Goal: Check status: Check status

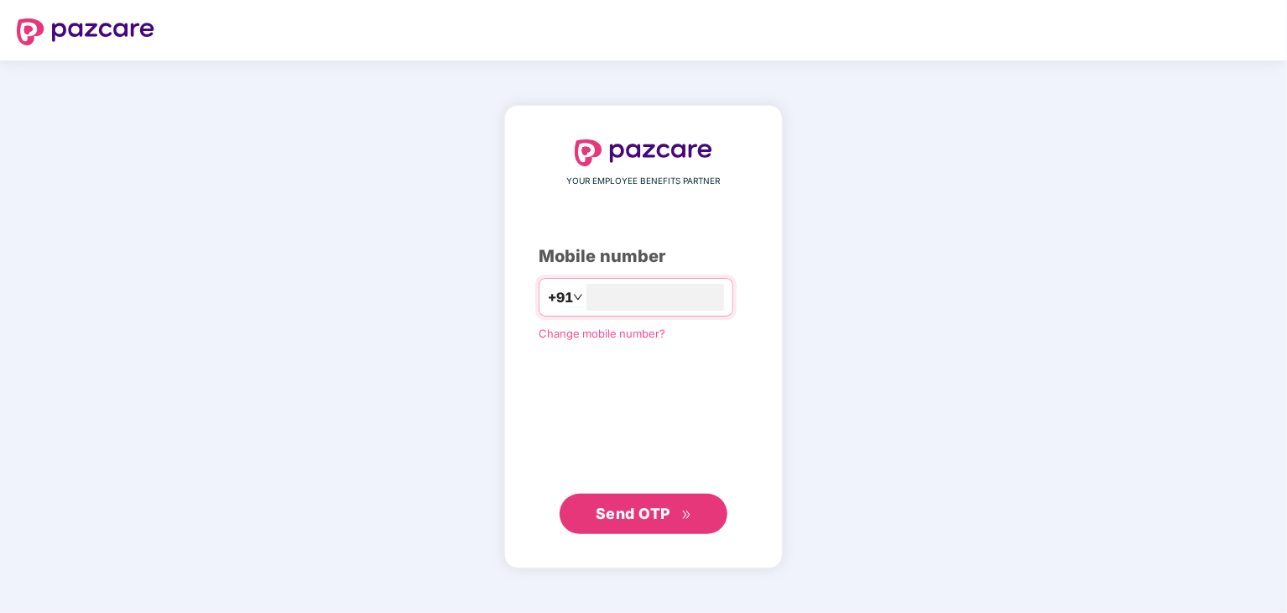
type input "**********"
click at [644, 528] on button "Send OTP" at bounding box center [644, 513] width 168 height 40
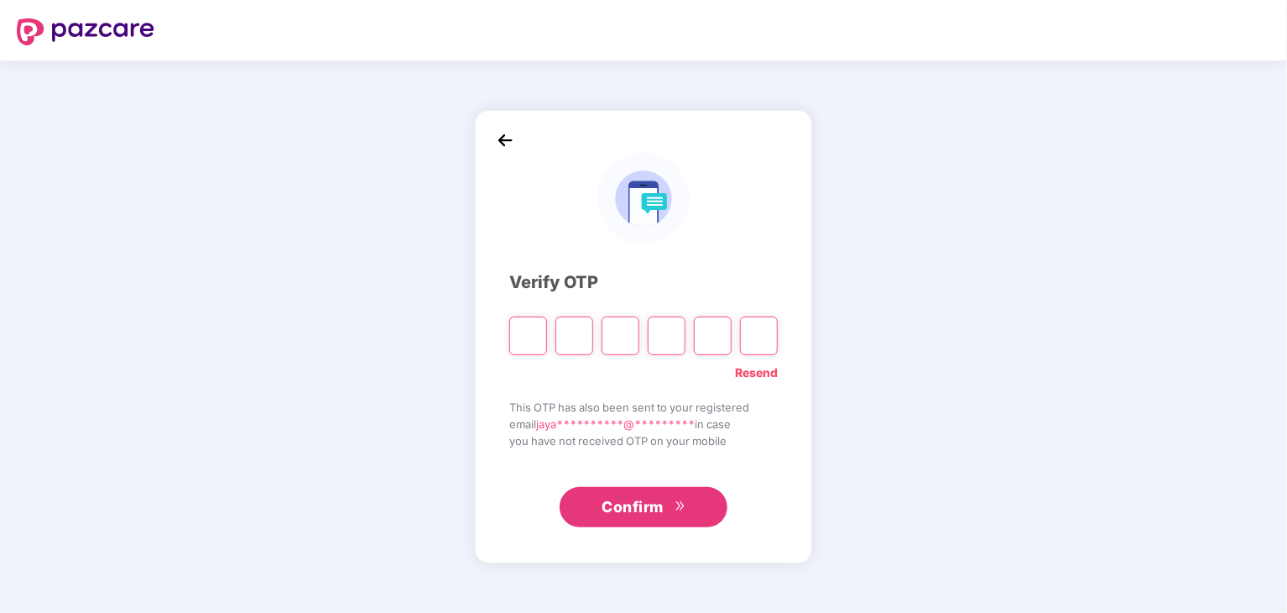
type input "*"
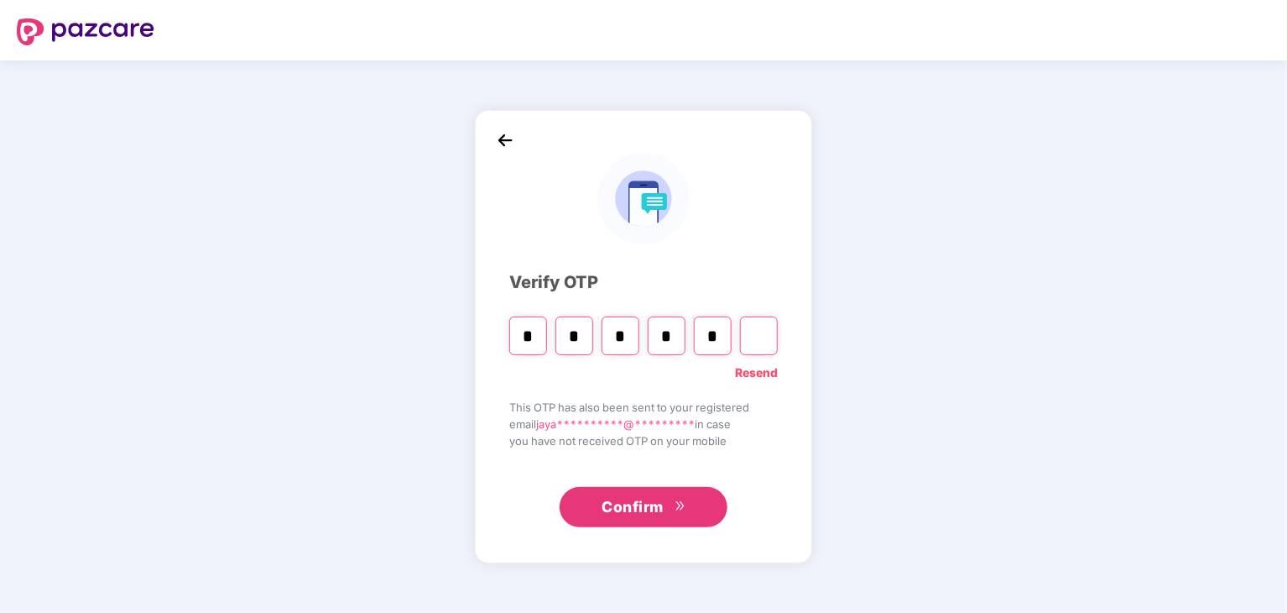
type input "*"
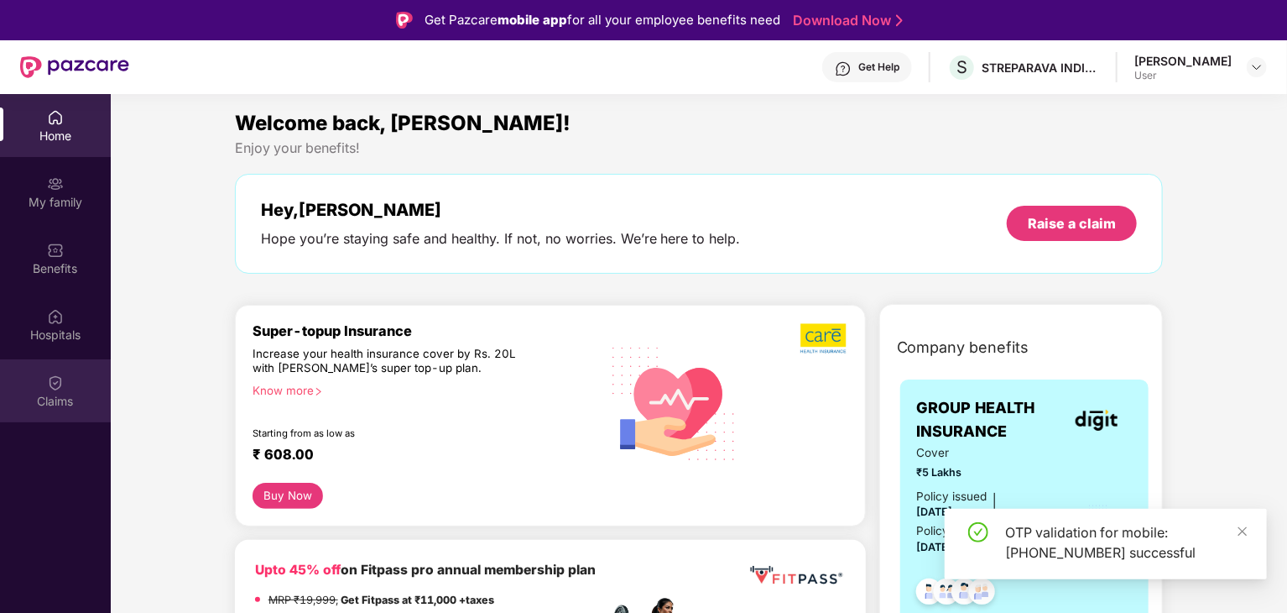
click at [60, 387] on img at bounding box center [55, 382] width 17 height 17
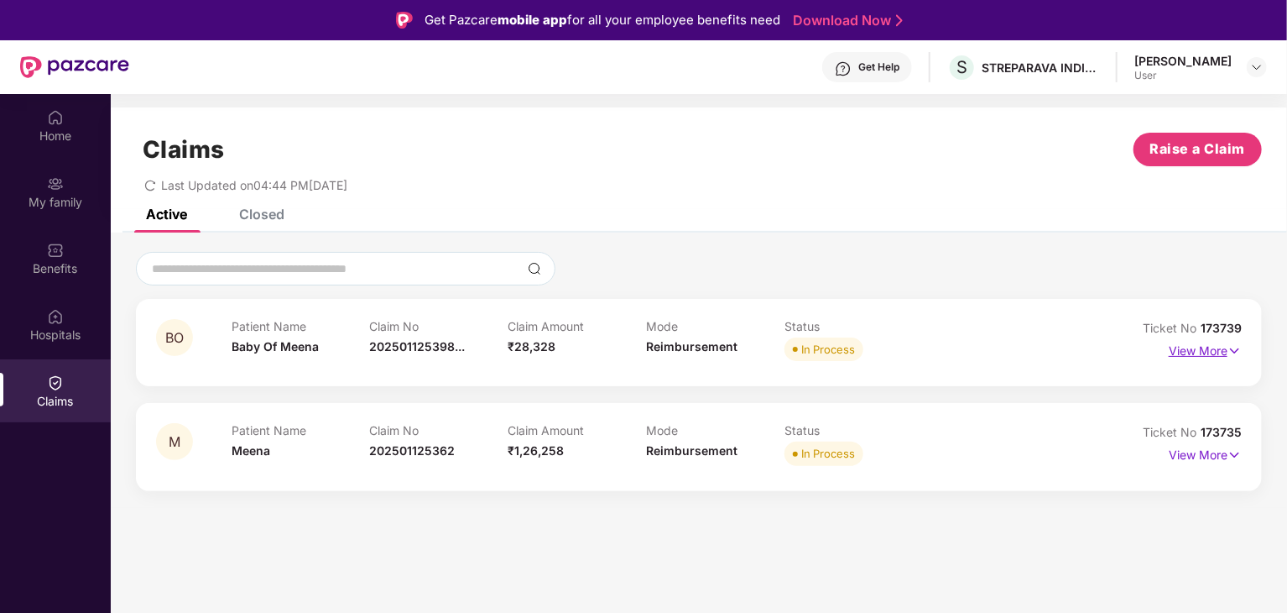
click at [1208, 355] on p "View More" at bounding box center [1205, 348] width 73 height 23
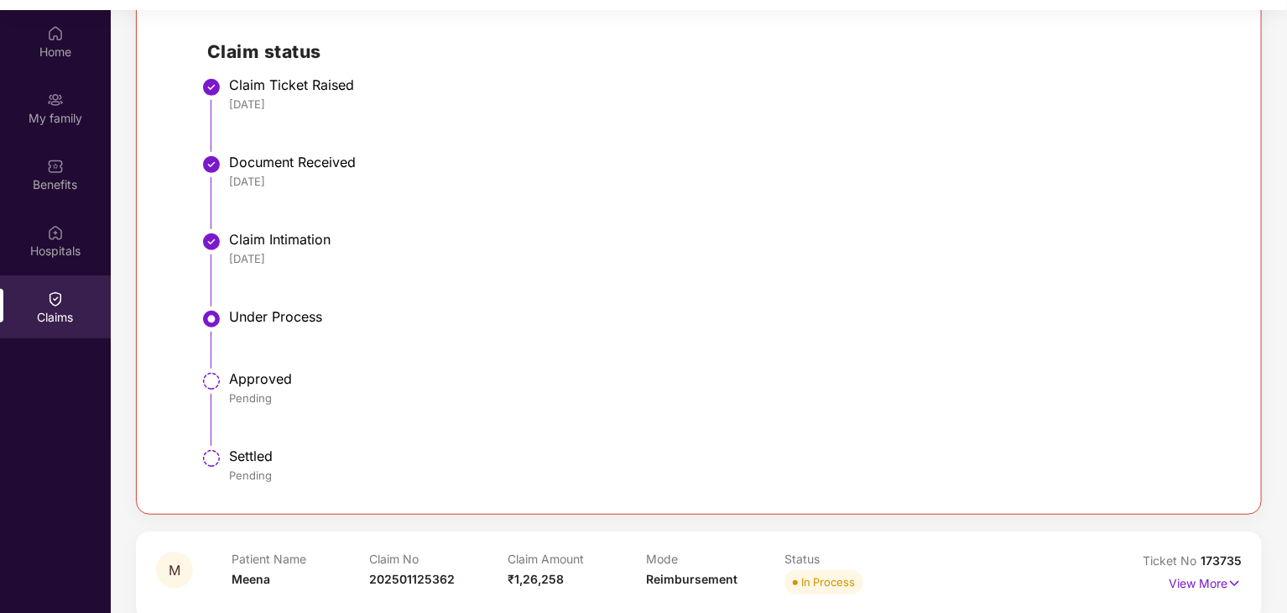
scroll to position [434, 0]
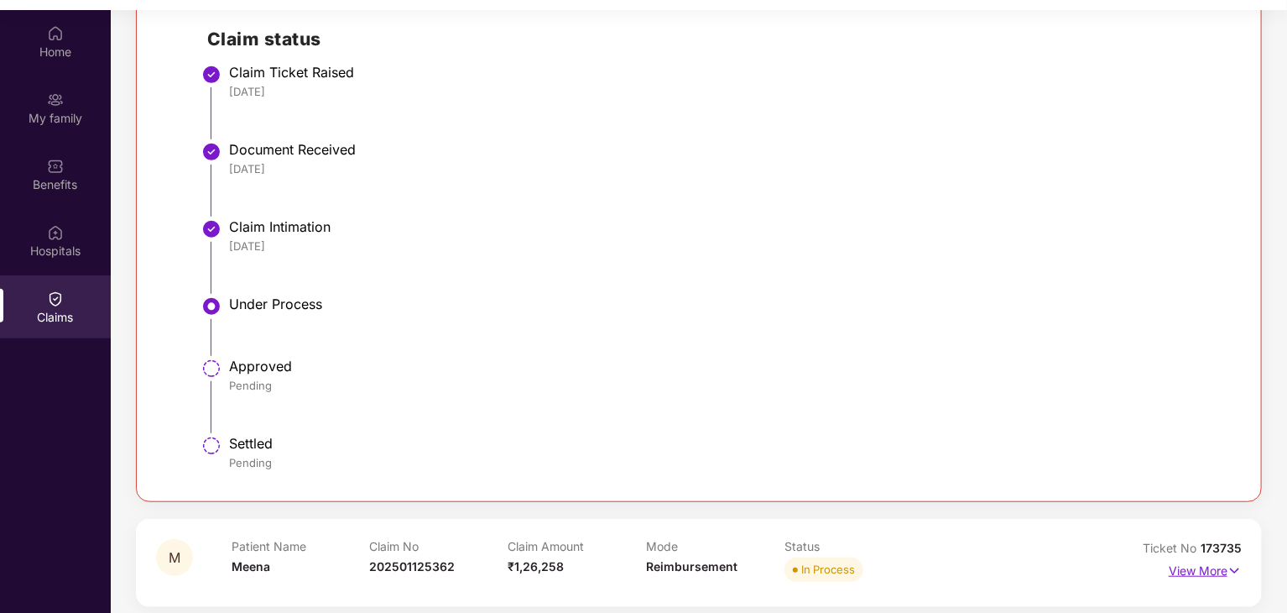
click at [1208, 568] on p "View More" at bounding box center [1205, 568] width 73 height 23
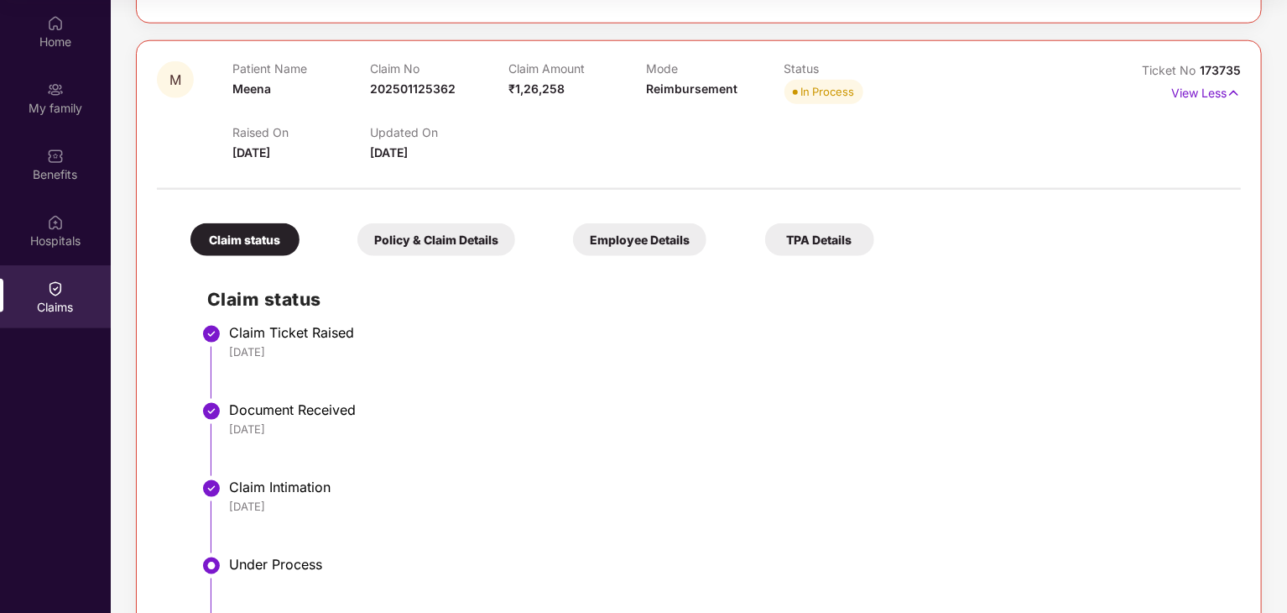
scroll to position [900, 0]
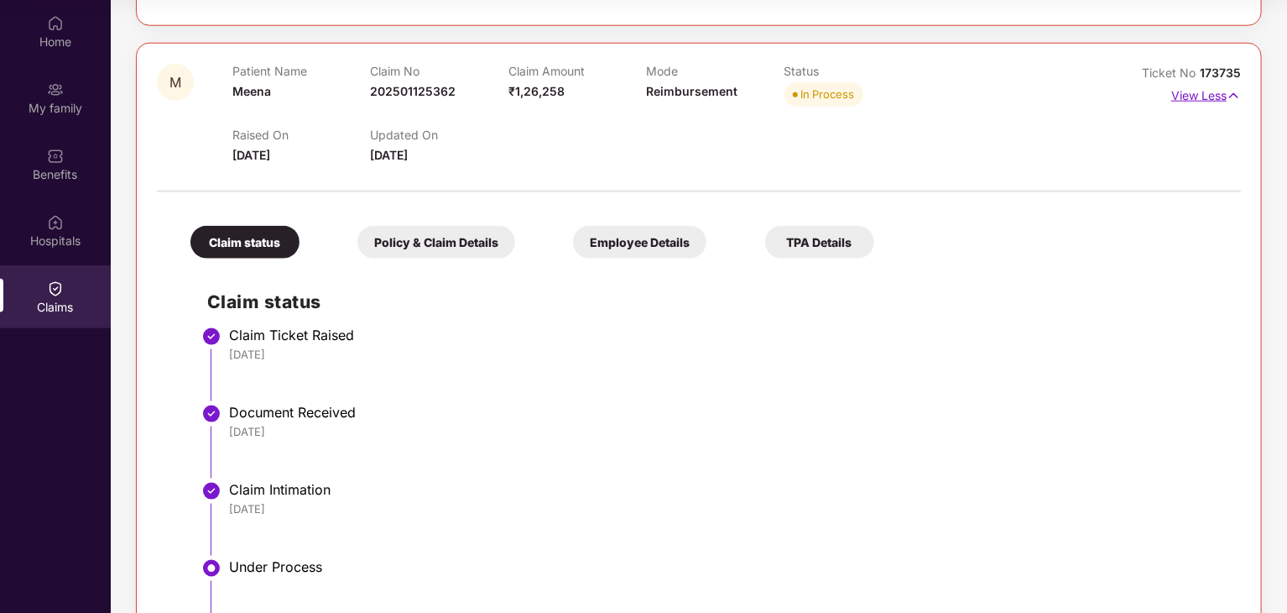
click at [1214, 92] on p "View Less" at bounding box center [1206, 93] width 70 height 23
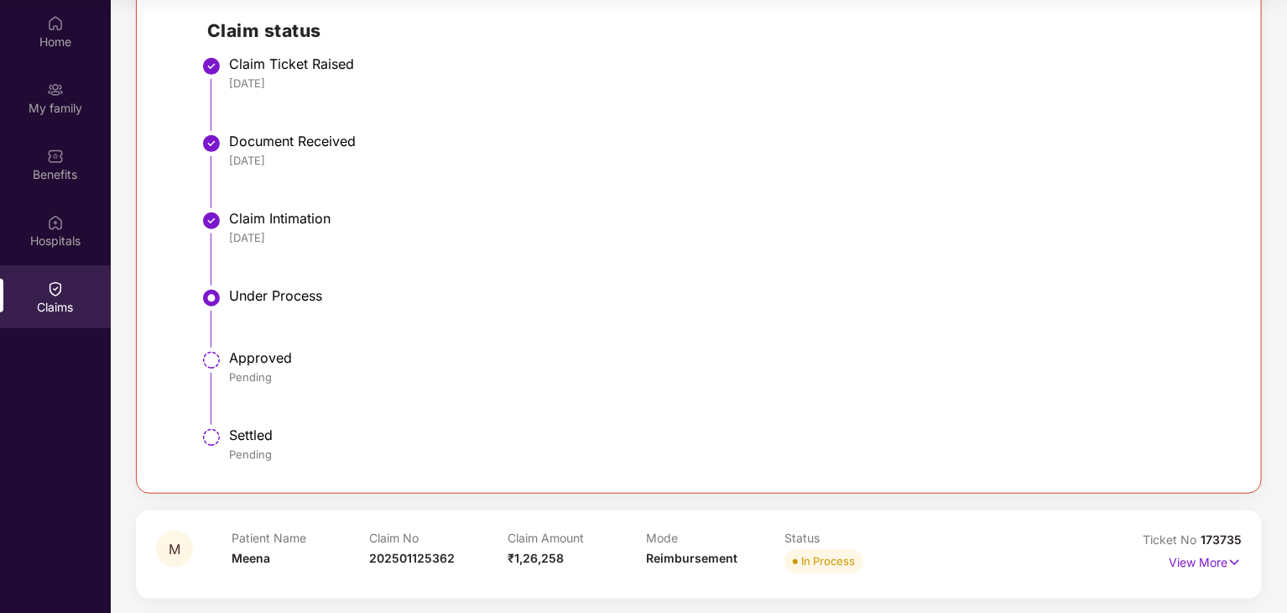
scroll to position [434, 0]
click at [1214, 563] on p "View More" at bounding box center [1205, 558] width 73 height 23
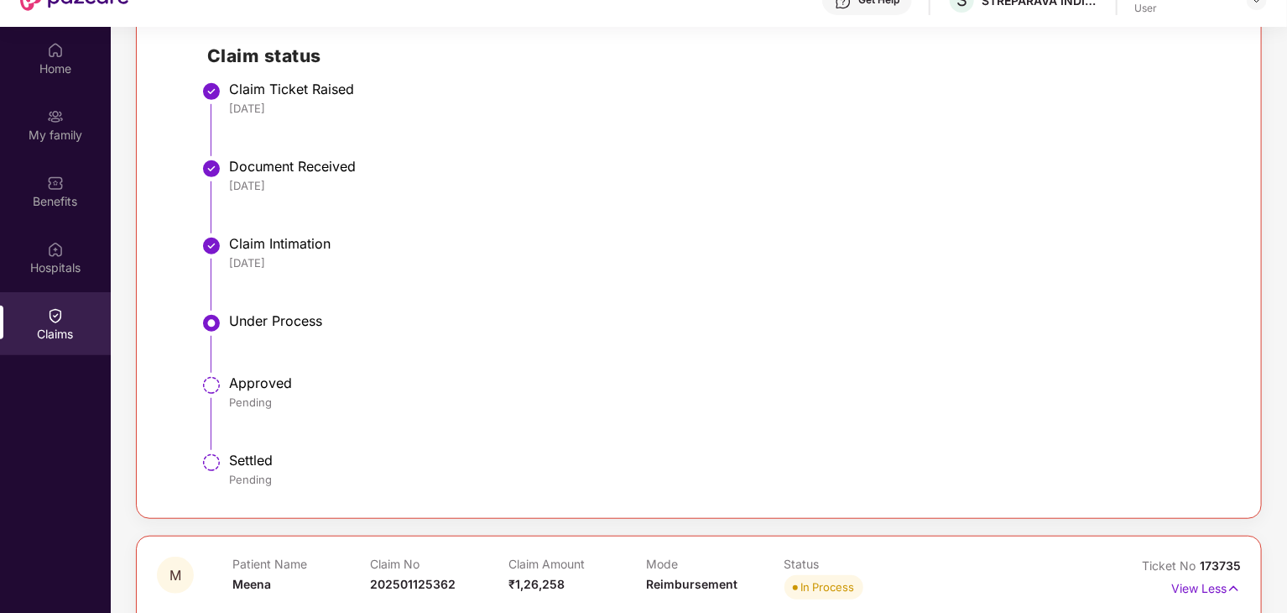
scroll to position [0, 0]
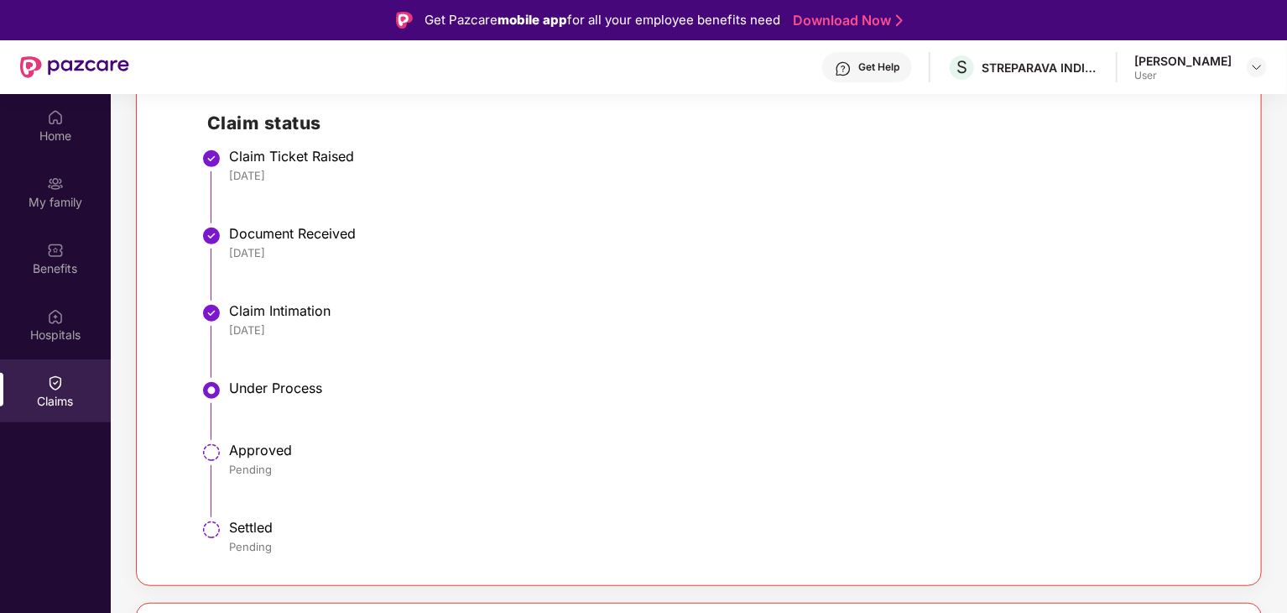
click at [1012, 212] on li "Claim Ticket Raised [DATE]" at bounding box center [715, 192] width 1017 height 77
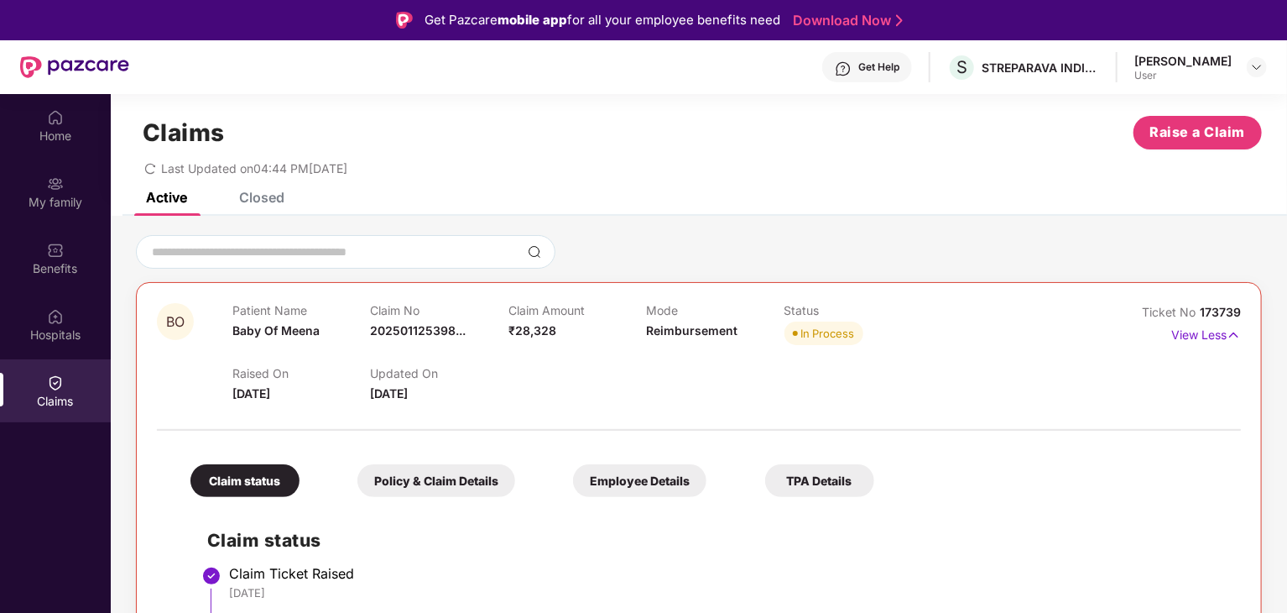
scroll to position [14, 0]
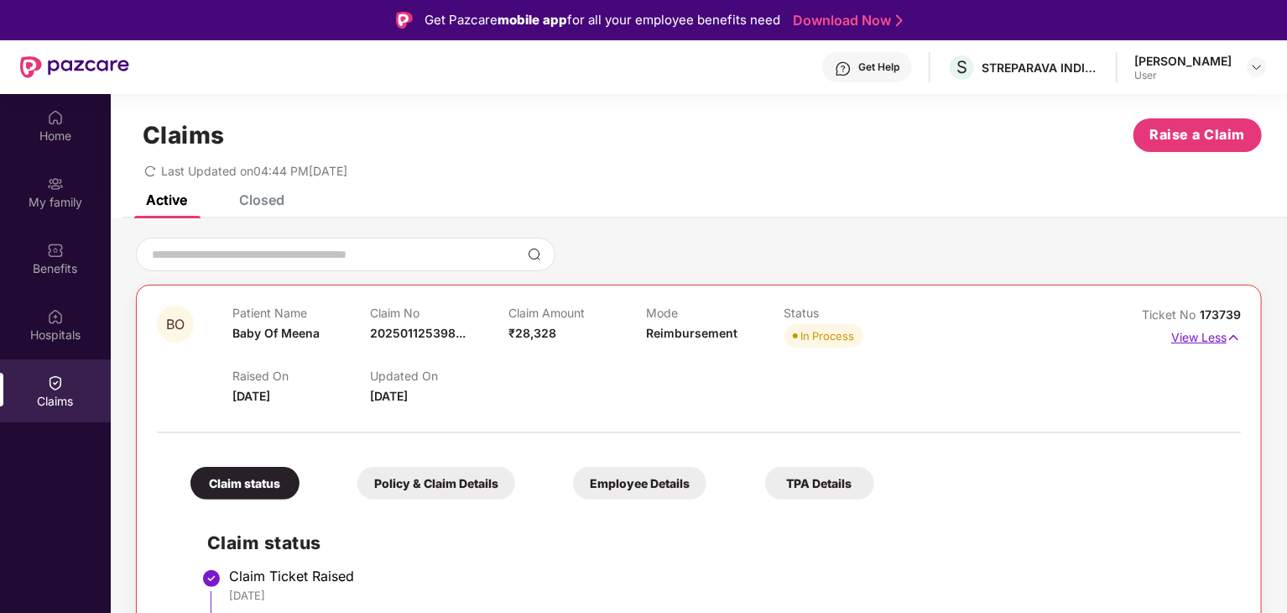
click at [1221, 334] on p "View Less" at bounding box center [1206, 335] width 70 height 23
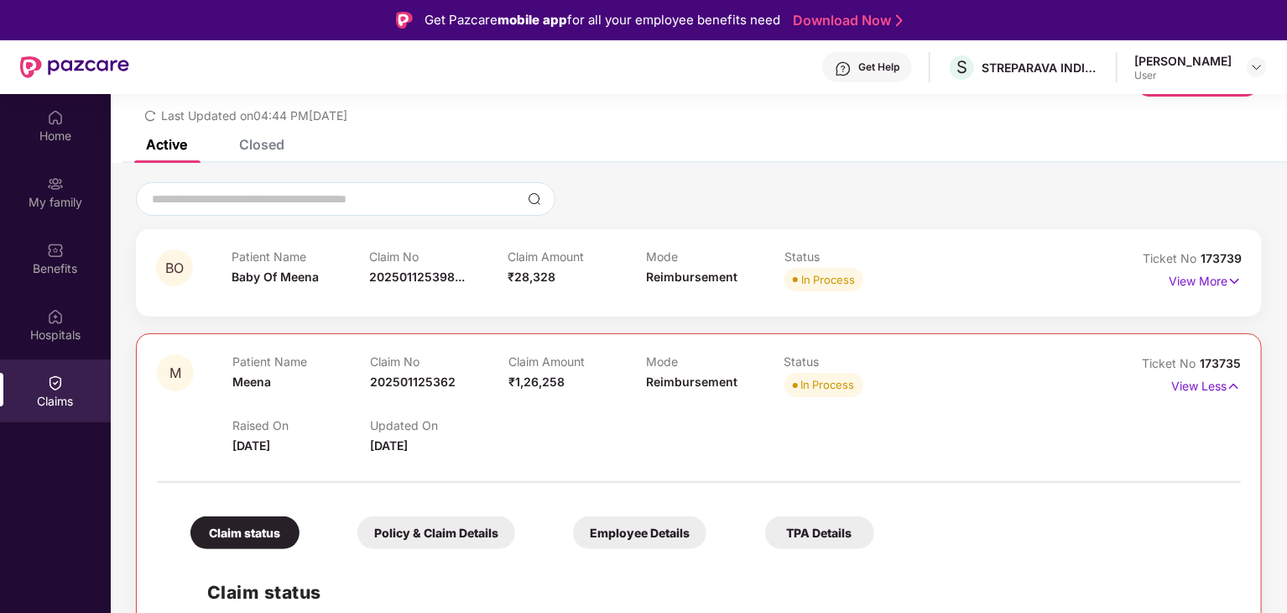
scroll to position [98, 0]
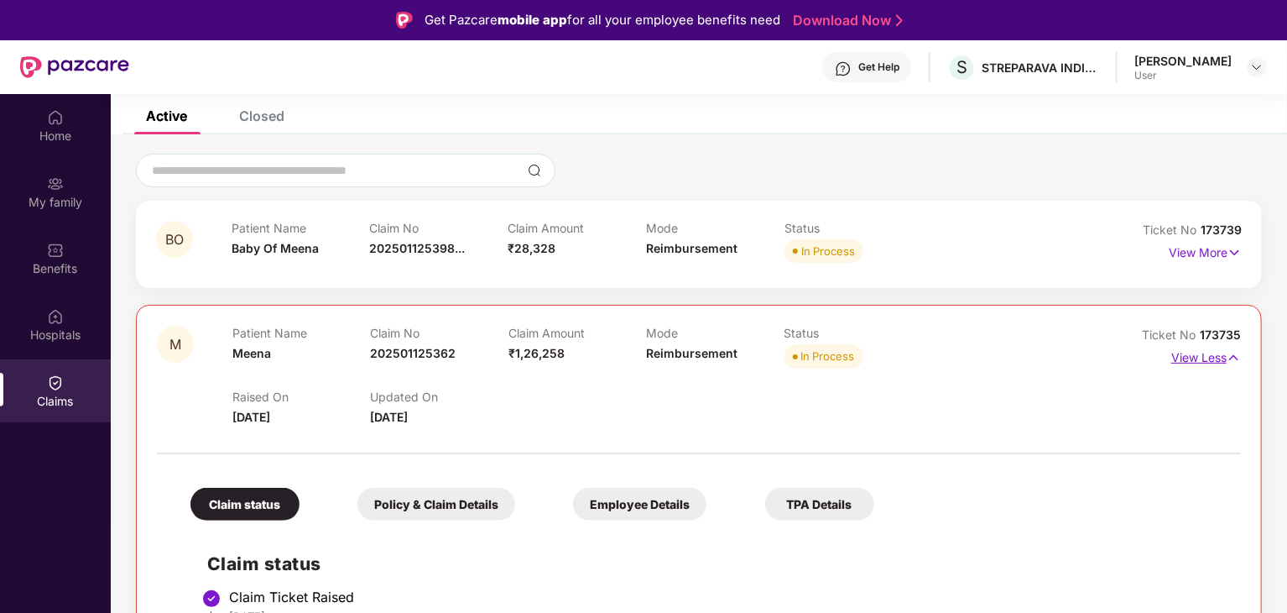
click at [1220, 357] on p "View Less" at bounding box center [1206, 355] width 70 height 23
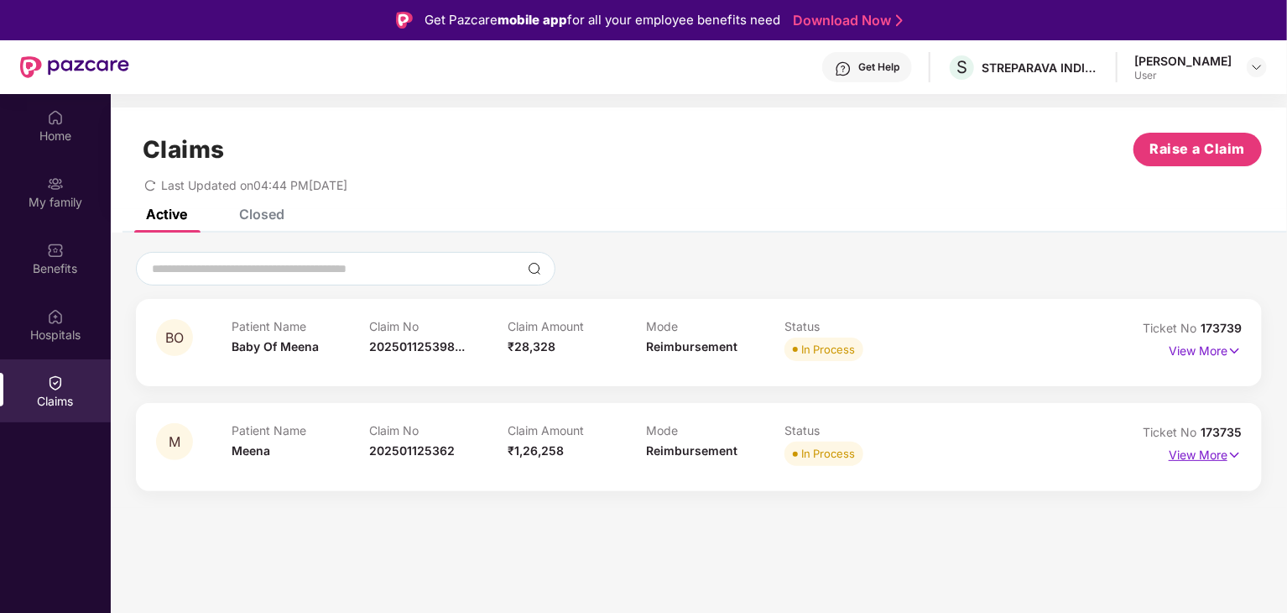
scroll to position [0, 0]
drag, startPoint x: 1230, startPoint y: 452, endPoint x: 1195, endPoint y: 452, distance: 35.2
click at [1228, 452] on img at bounding box center [1235, 455] width 14 height 18
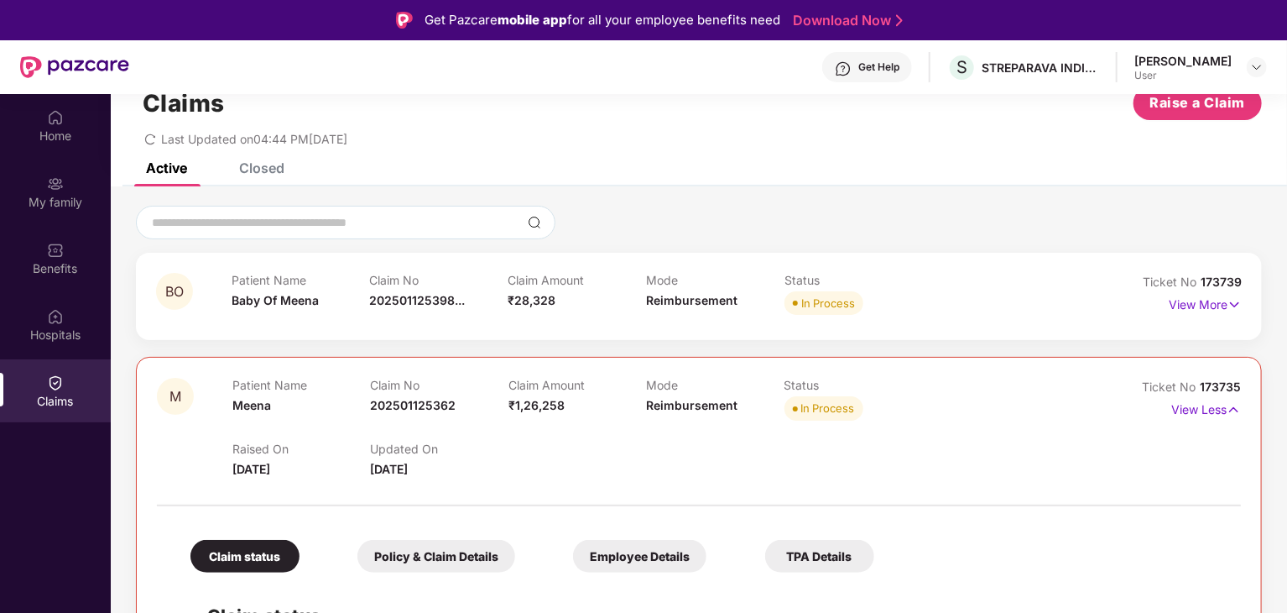
scroll to position [84, 0]
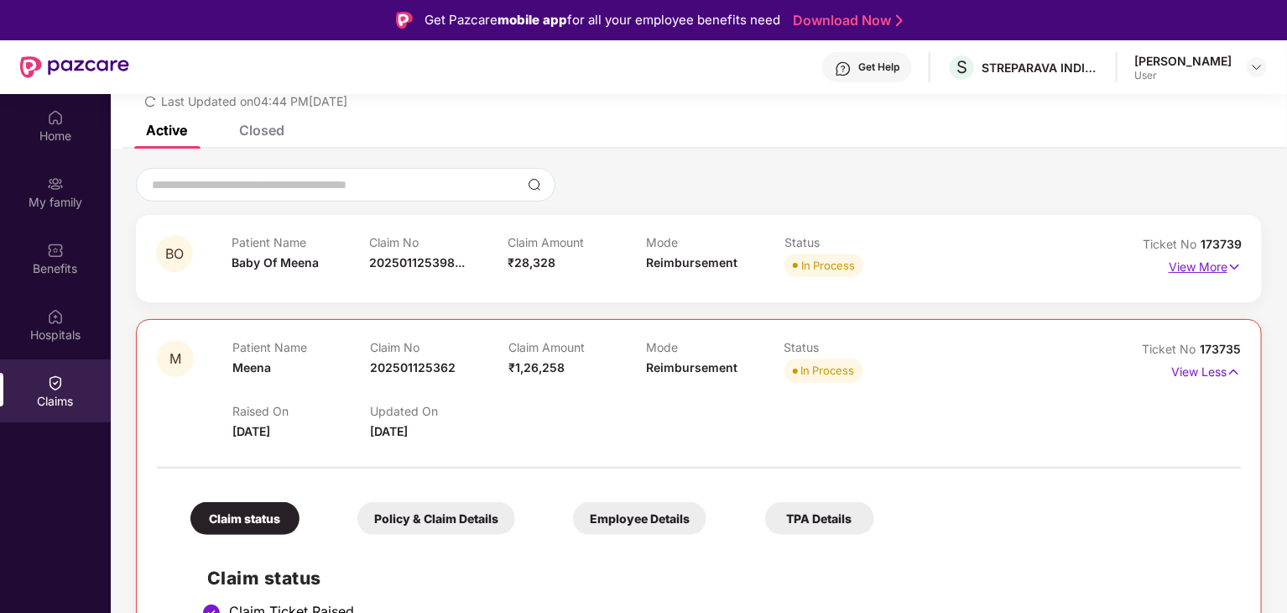
click at [1217, 268] on p "View More" at bounding box center [1205, 264] width 73 height 23
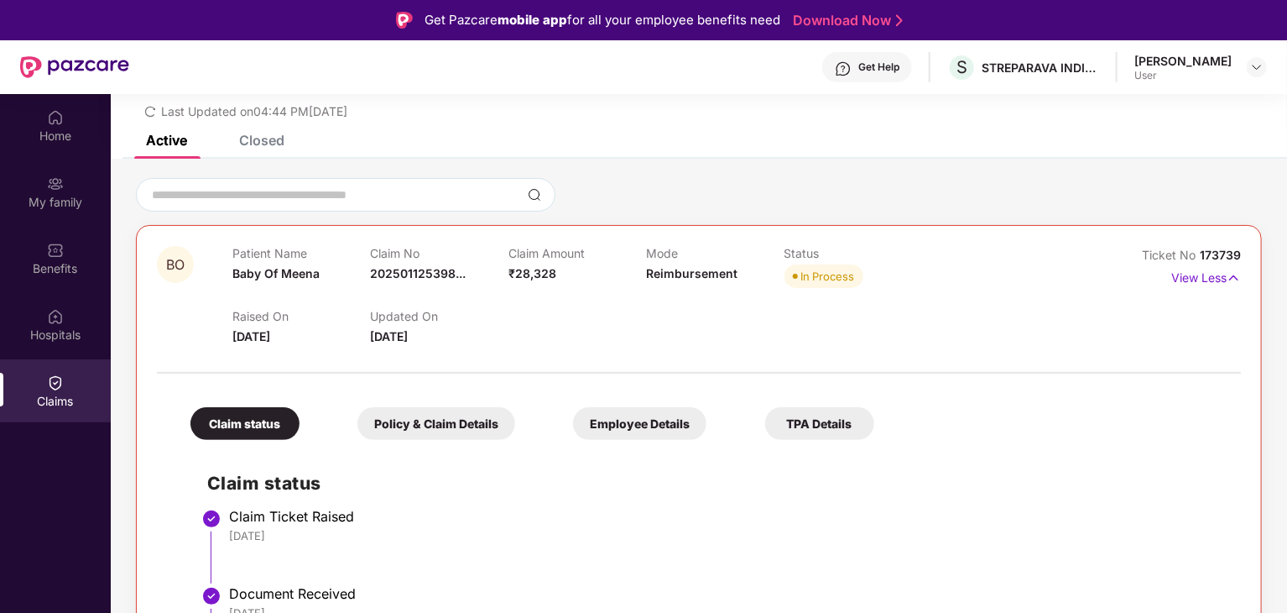
scroll to position [0, 0]
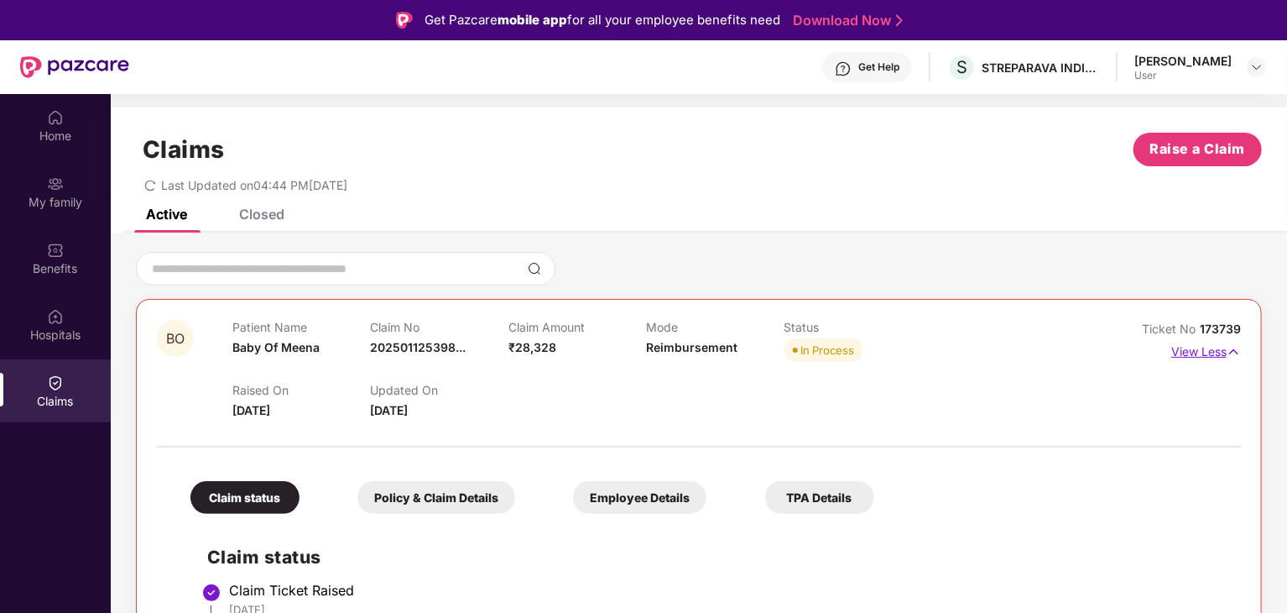
click at [1228, 351] on img at bounding box center [1234, 351] width 14 height 18
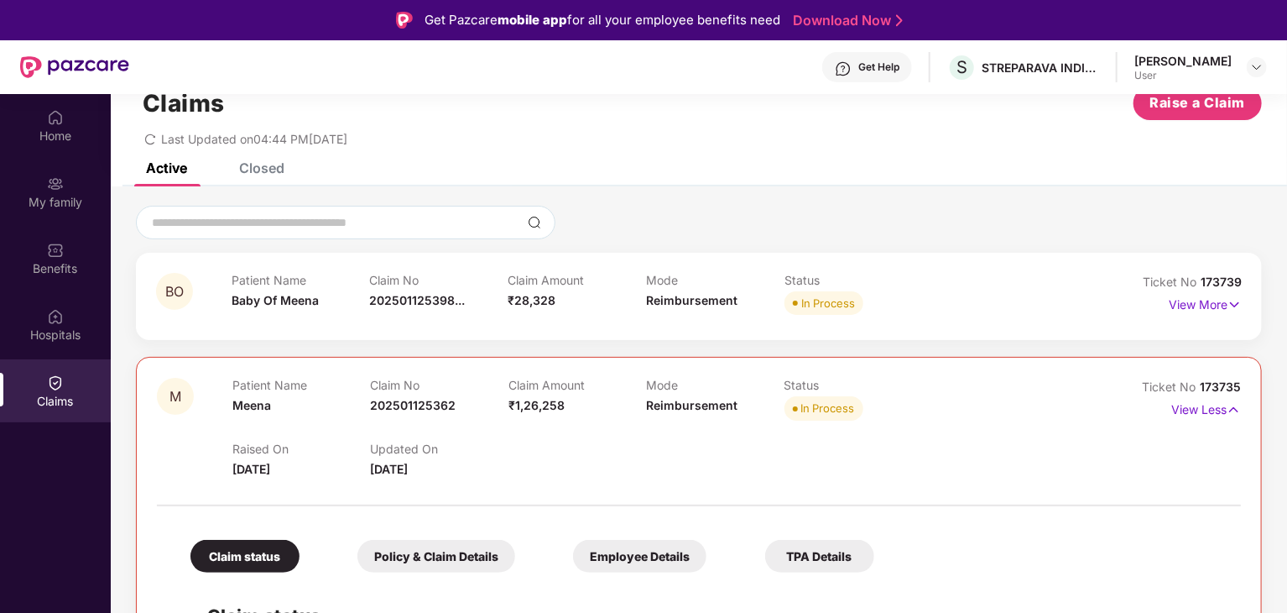
scroll to position [84, 0]
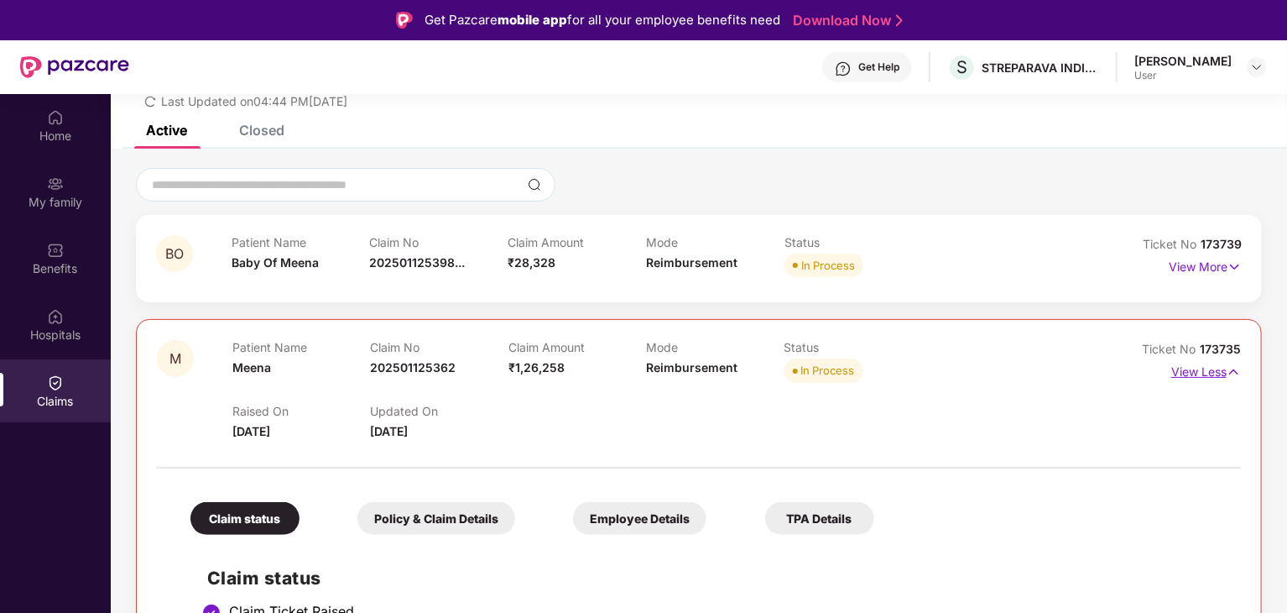
click at [1217, 373] on p "View Less" at bounding box center [1206, 369] width 70 height 23
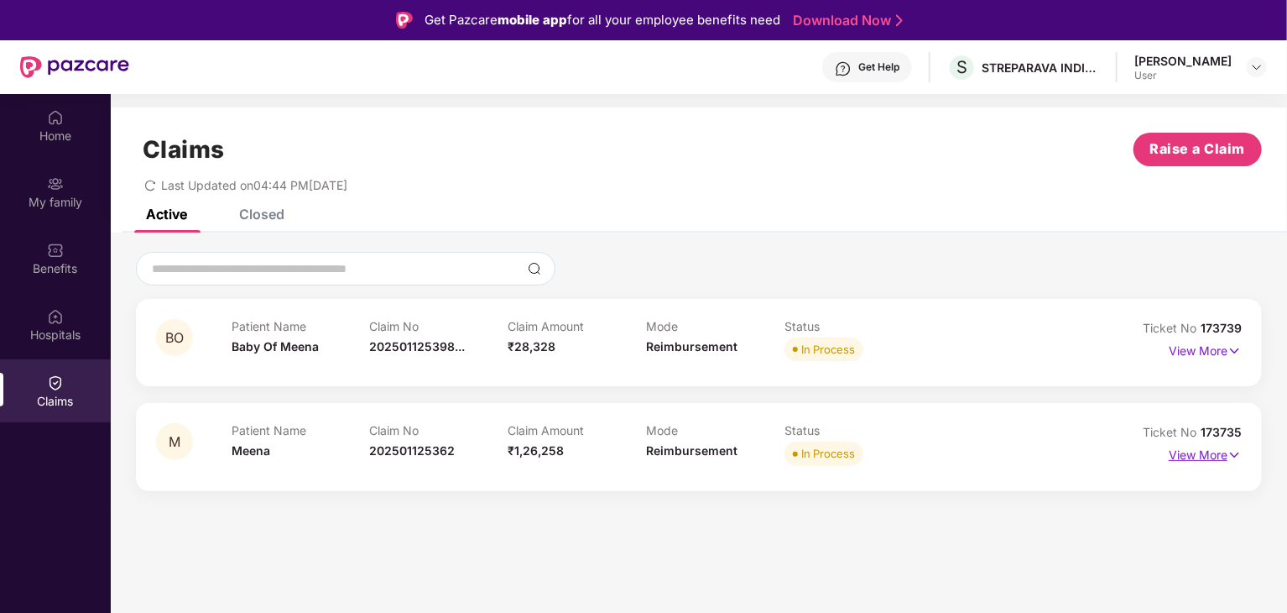
scroll to position [0, 0]
click at [1216, 355] on p "View More" at bounding box center [1205, 348] width 73 height 23
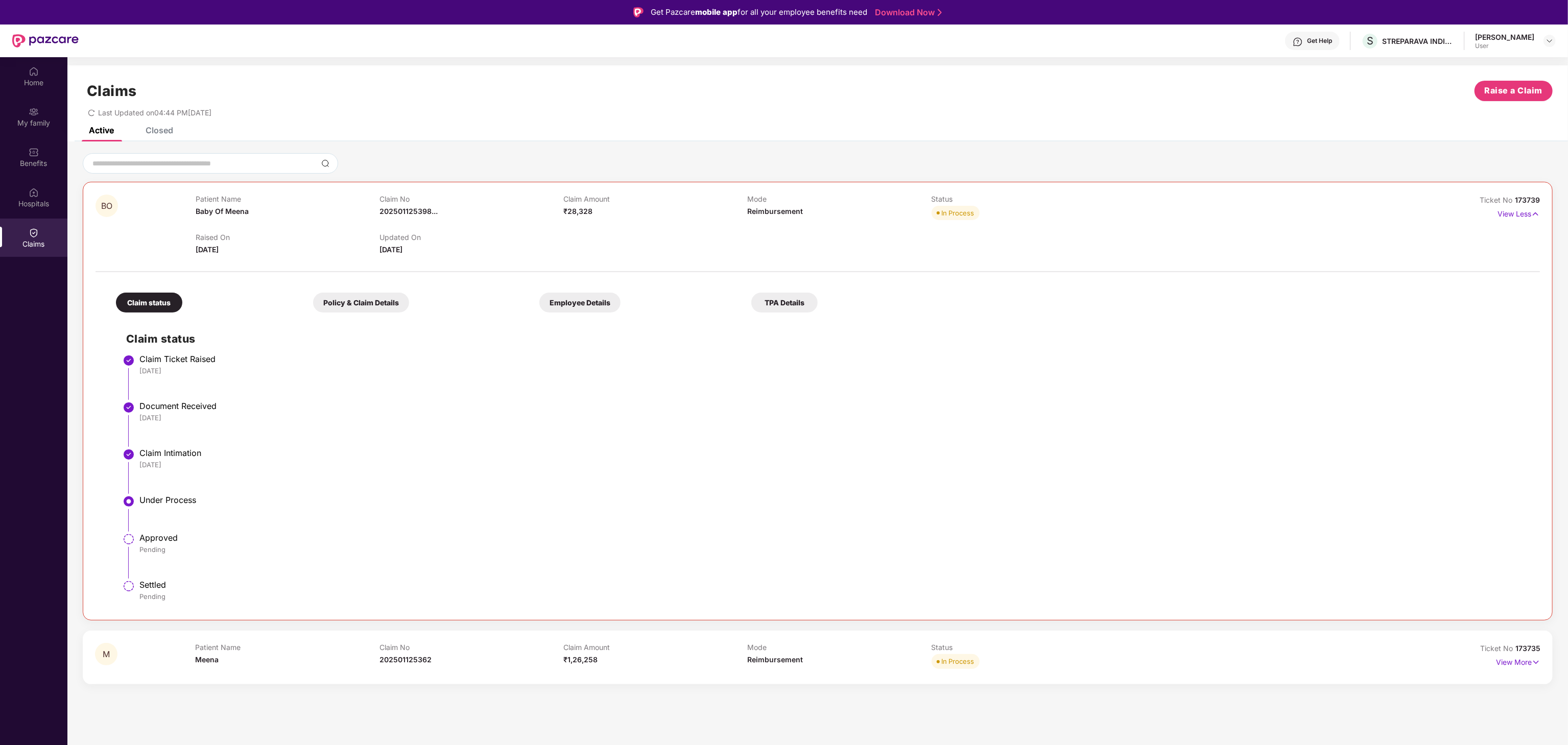
scroll to position [57, 0]
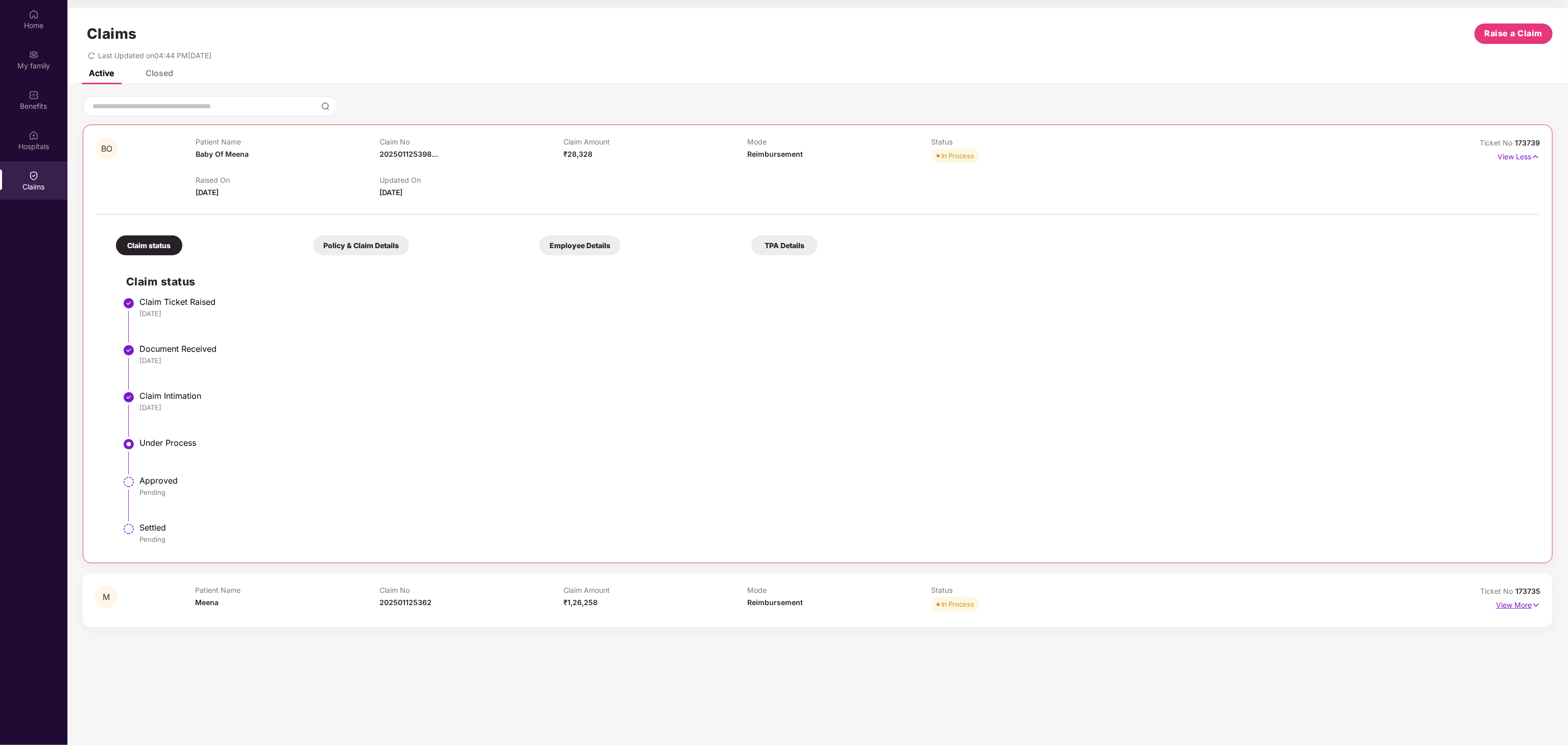
click at [783, 372] on p "View More" at bounding box center [1518, 604] width 44 height 14
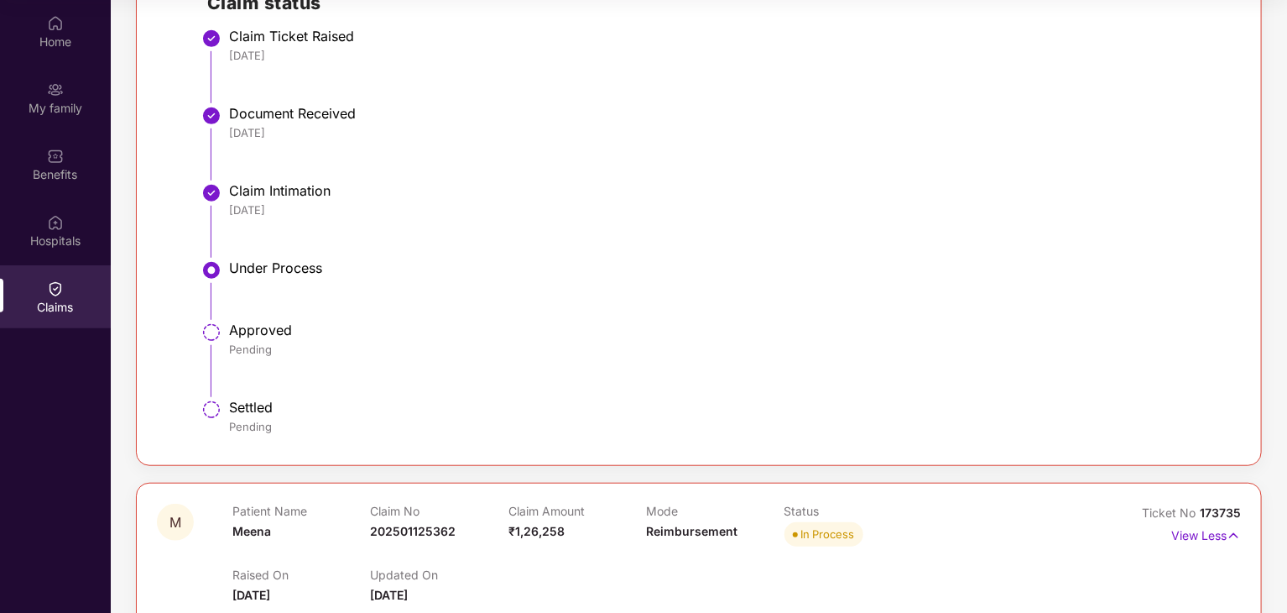
scroll to position [460, 0]
click at [1209, 531] on p "View Less" at bounding box center [1206, 533] width 70 height 23
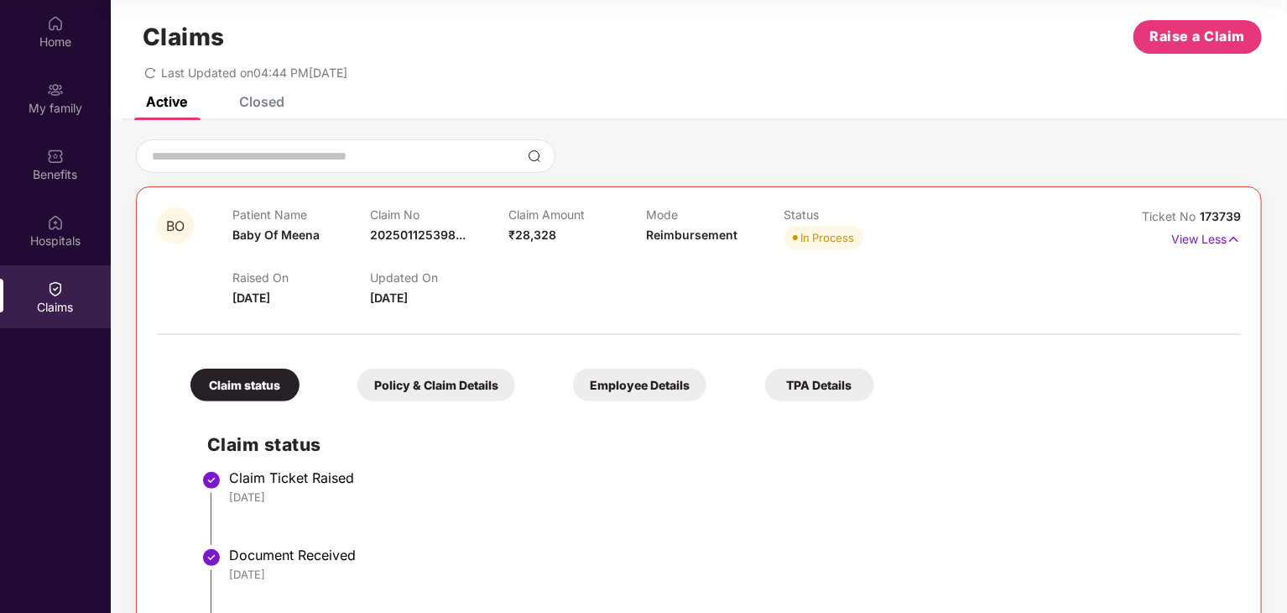
scroll to position [14, 0]
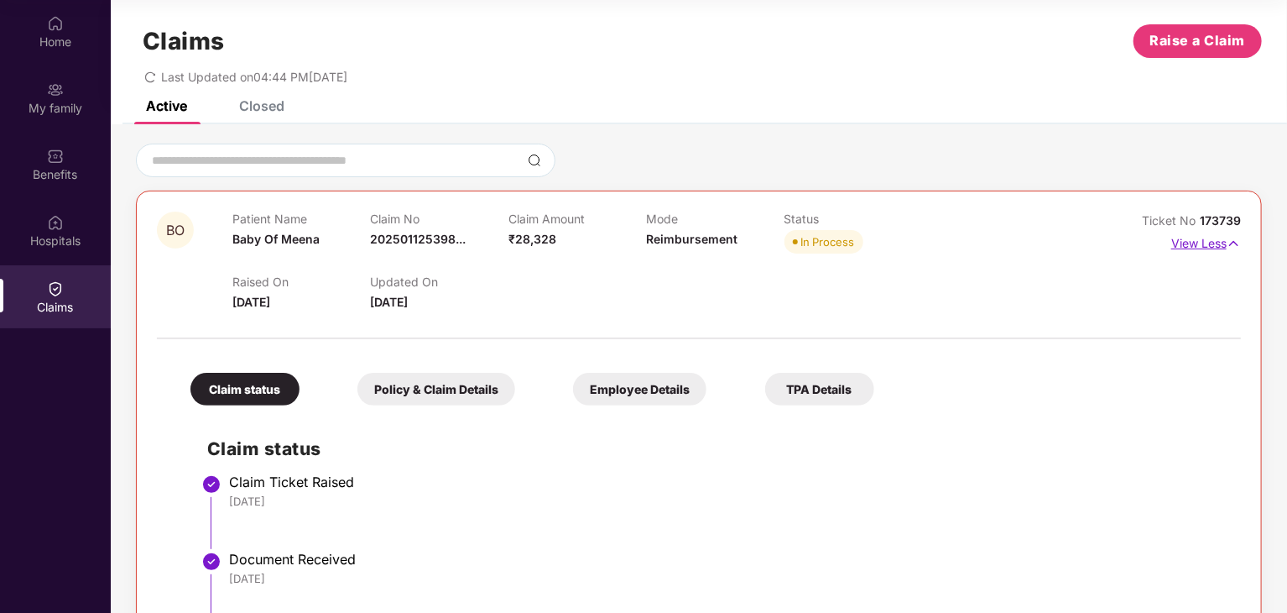
click at [1209, 251] on p "View Less" at bounding box center [1206, 241] width 70 height 23
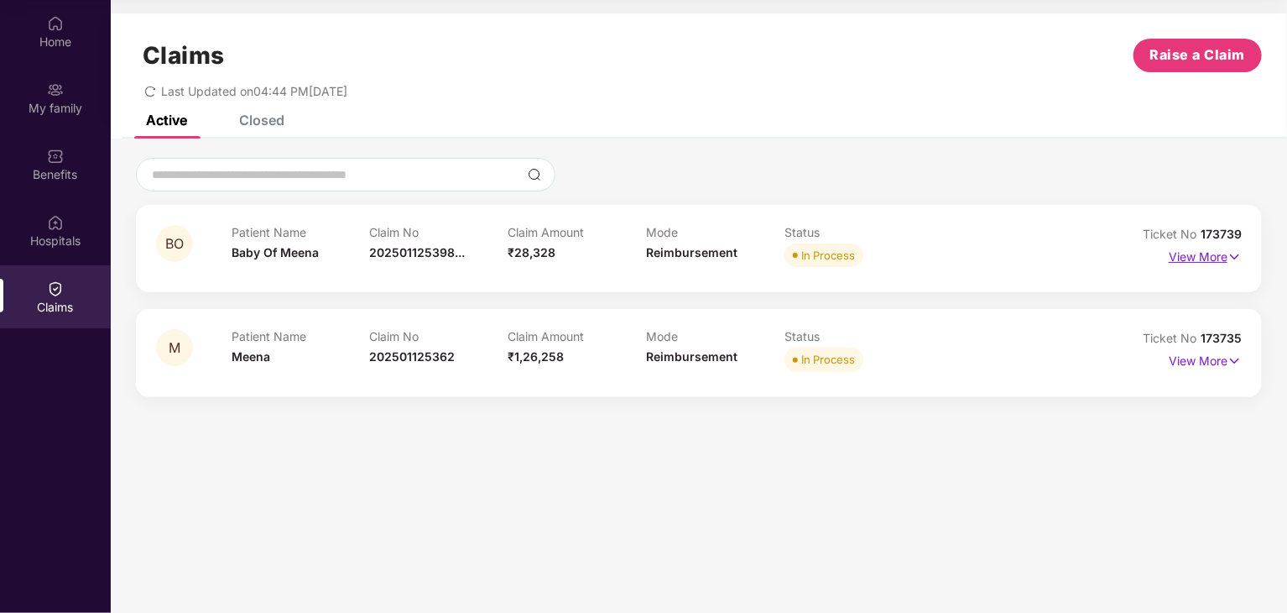
scroll to position [0, 0]
click at [269, 124] on div "Closed" at bounding box center [261, 120] width 45 height 17
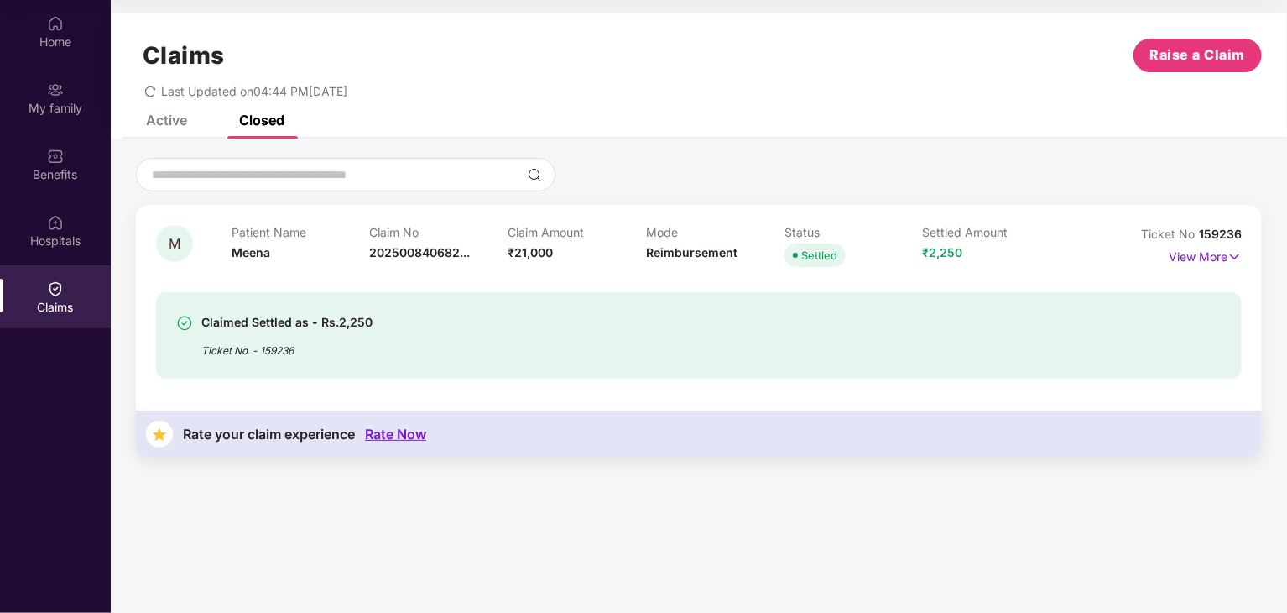
click at [164, 125] on div "Active" at bounding box center [166, 120] width 41 height 17
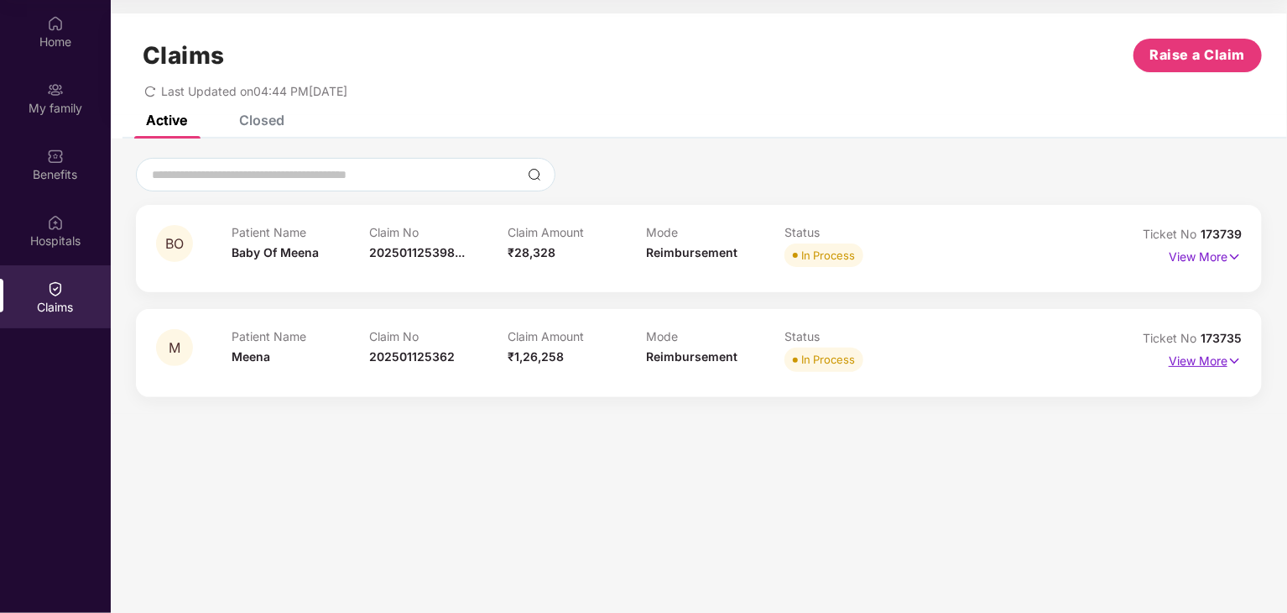
click at [1210, 360] on p "View More" at bounding box center [1205, 358] width 73 height 23
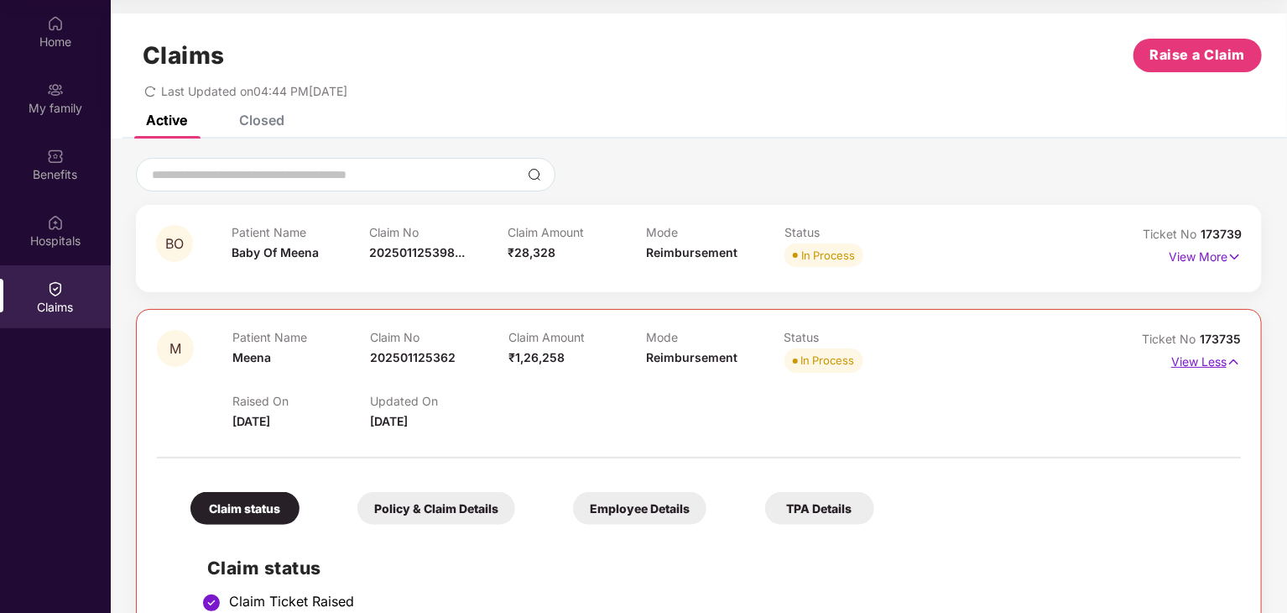
click at [1210, 360] on p "View Less" at bounding box center [1206, 359] width 70 height 23
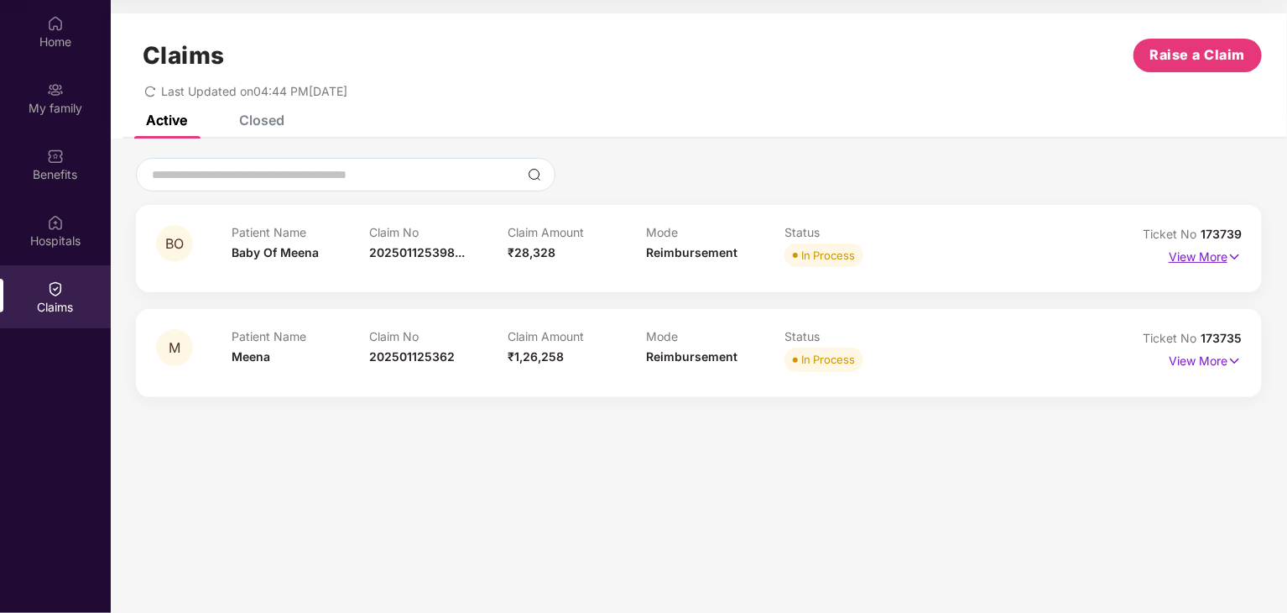
click at [1191, 259] on p "View More" at bounding box center [1205, 254] width 73 height 23
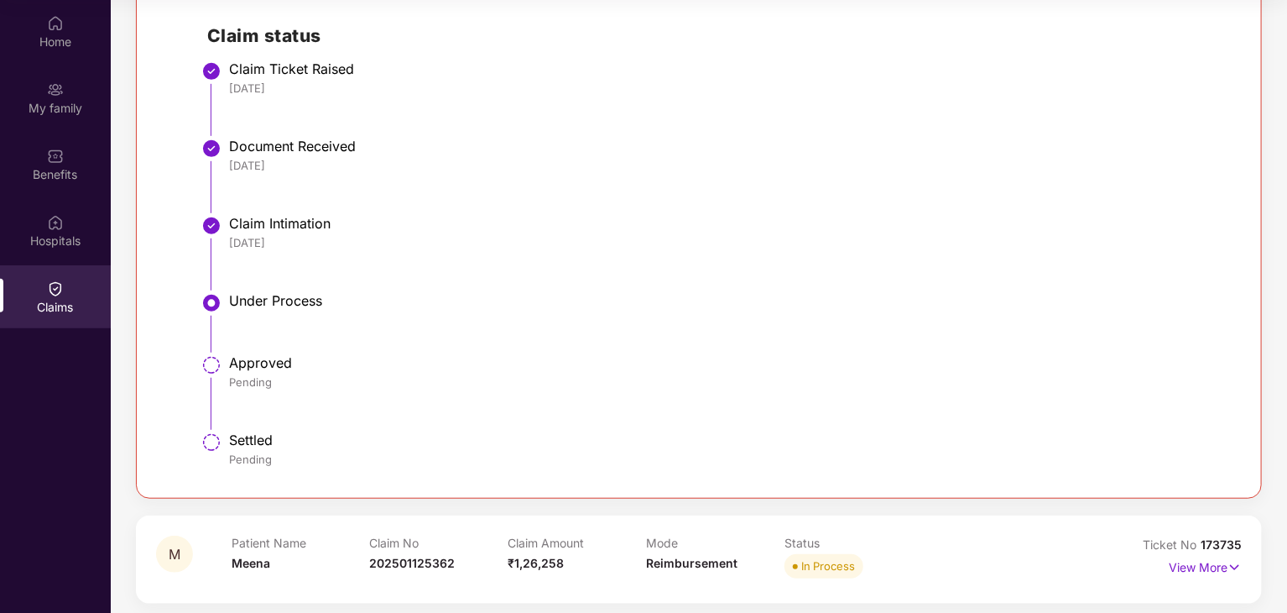
scroll to position [434, 0]
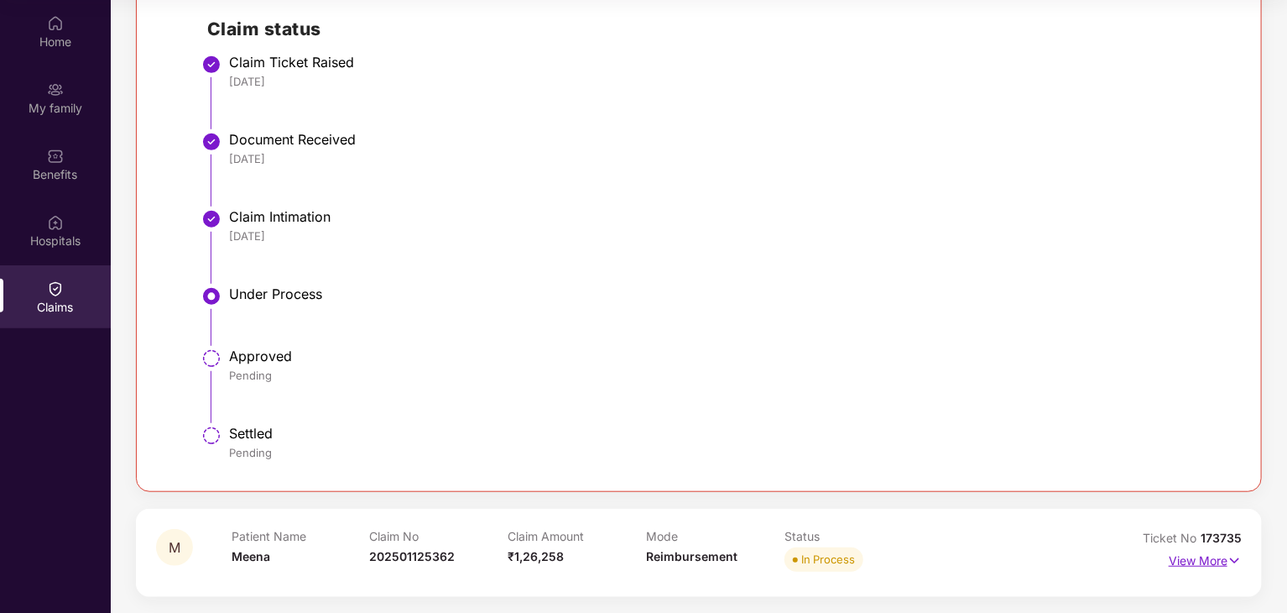
click at [1223, 557] on p "View More" at bounding box center [1205, 558] width 73 height 23
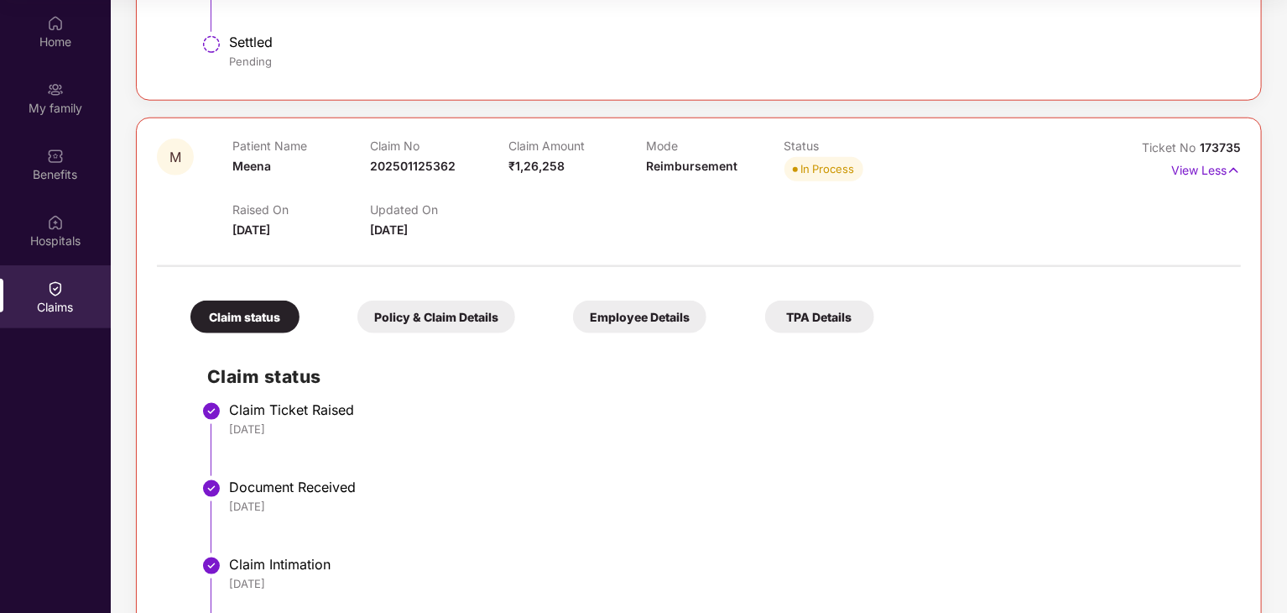
scroll to position [816, 0]
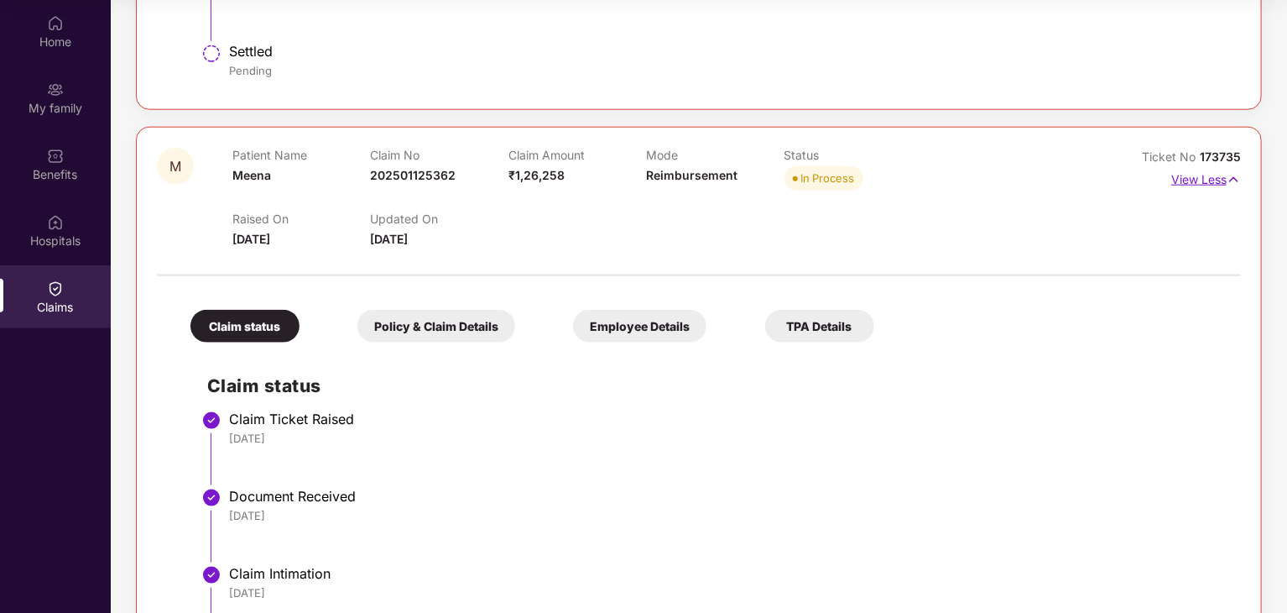
click at [1224, 182] on p "View Less" at bounding box center [1206, 177] width 70 height 23
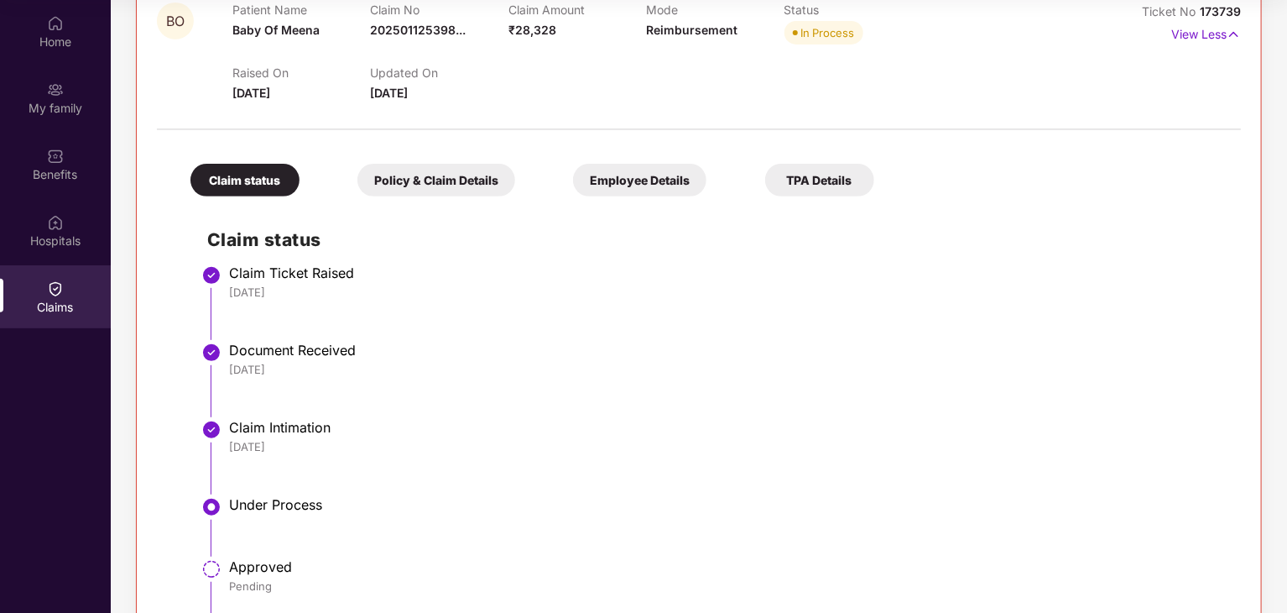
scroll to position [182, 0]
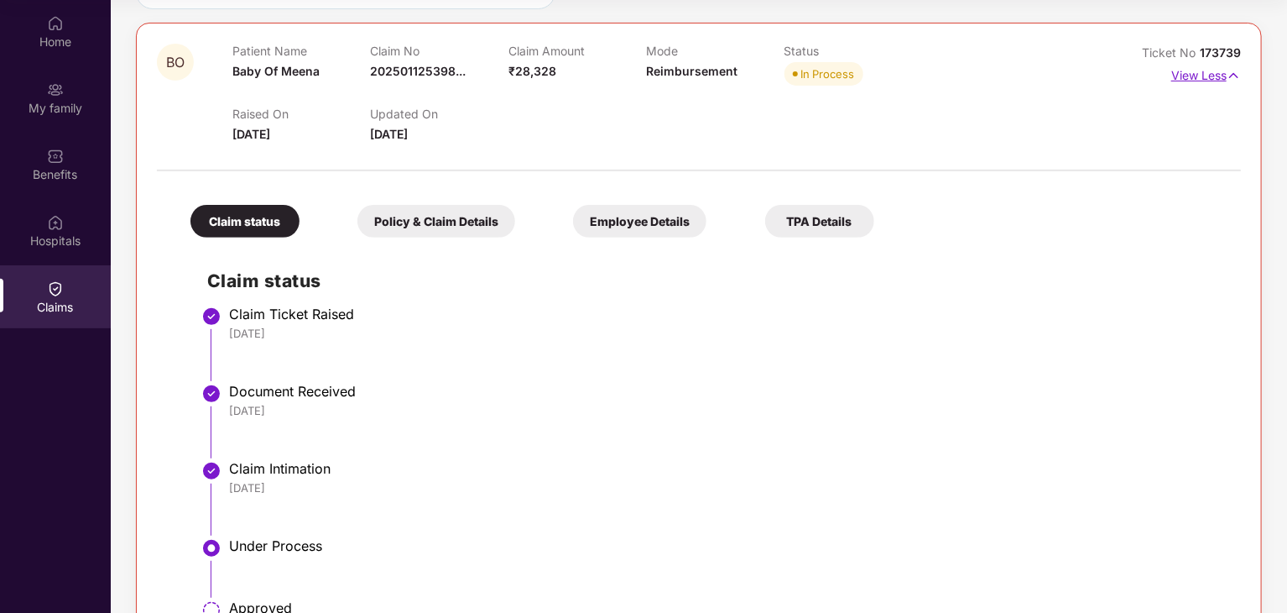
click at [1228, 73] on img at bounding box center [1234, 75] width 14 height 18
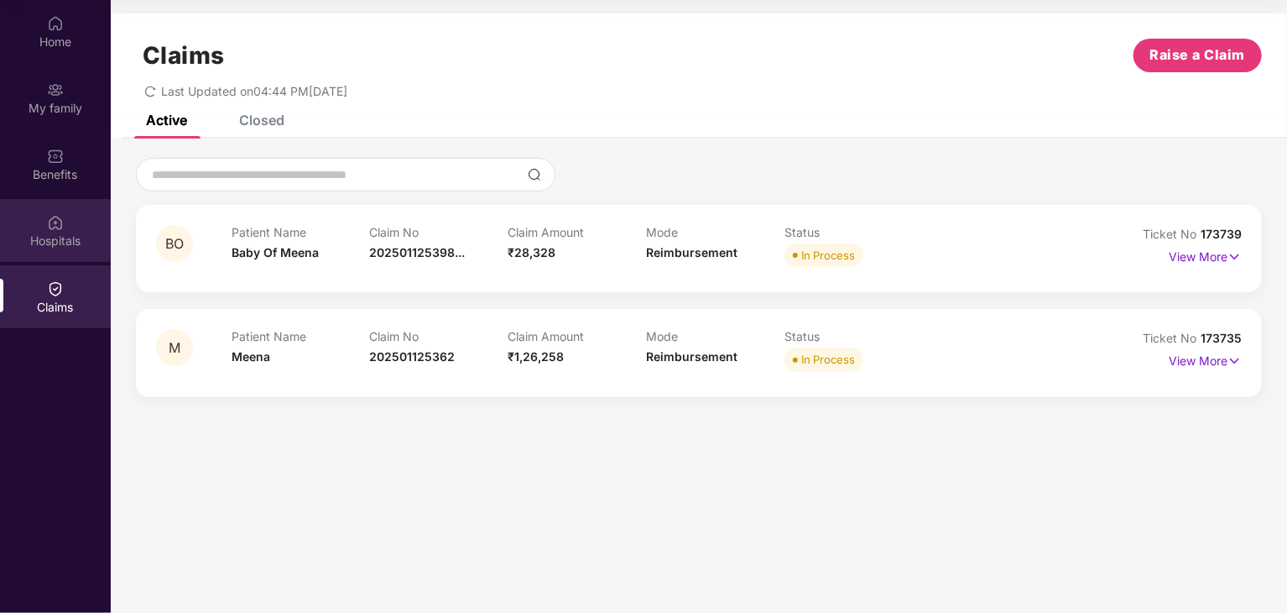
click at [60, 209] on div "Hospitals" at bounding box center [55, 230] width 111 height 63
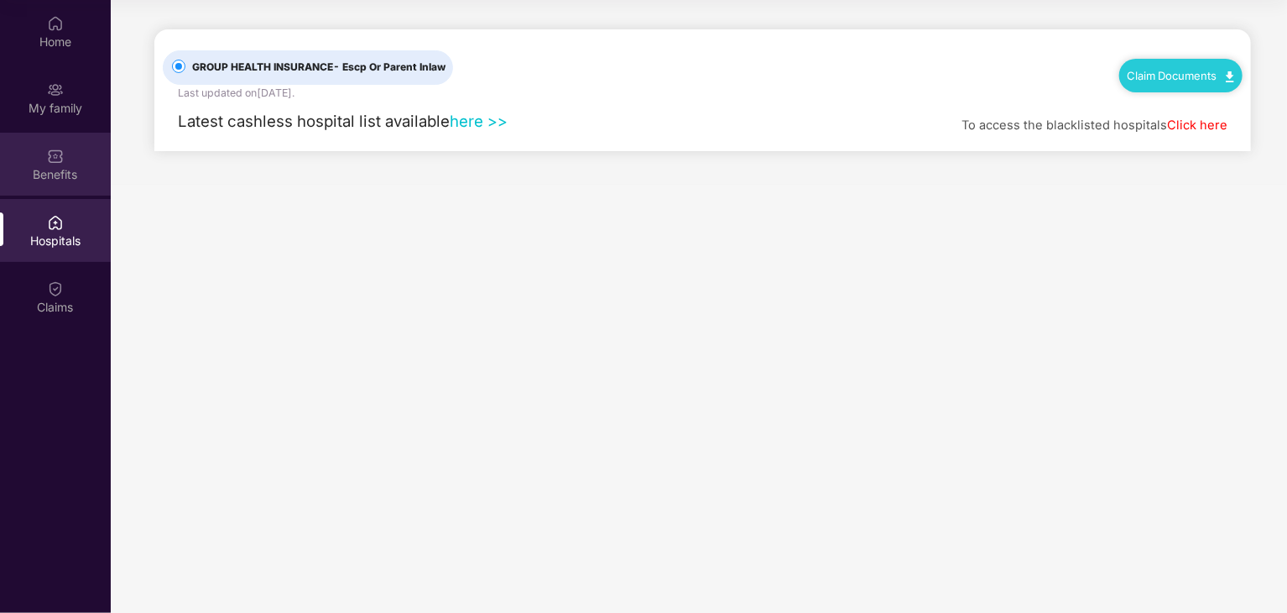
click at [47, 148] on img at bounding box center [55, 156] width 17 height 17
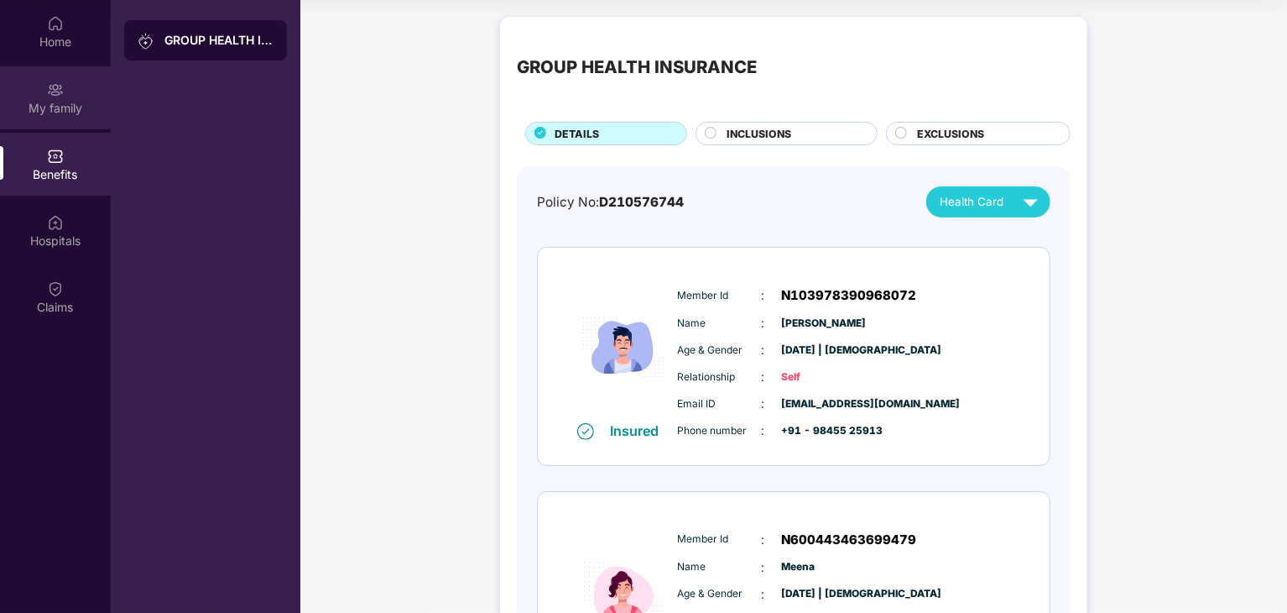
click at [48, 91] on img at bounding box center [55, 89] width 17 height 17
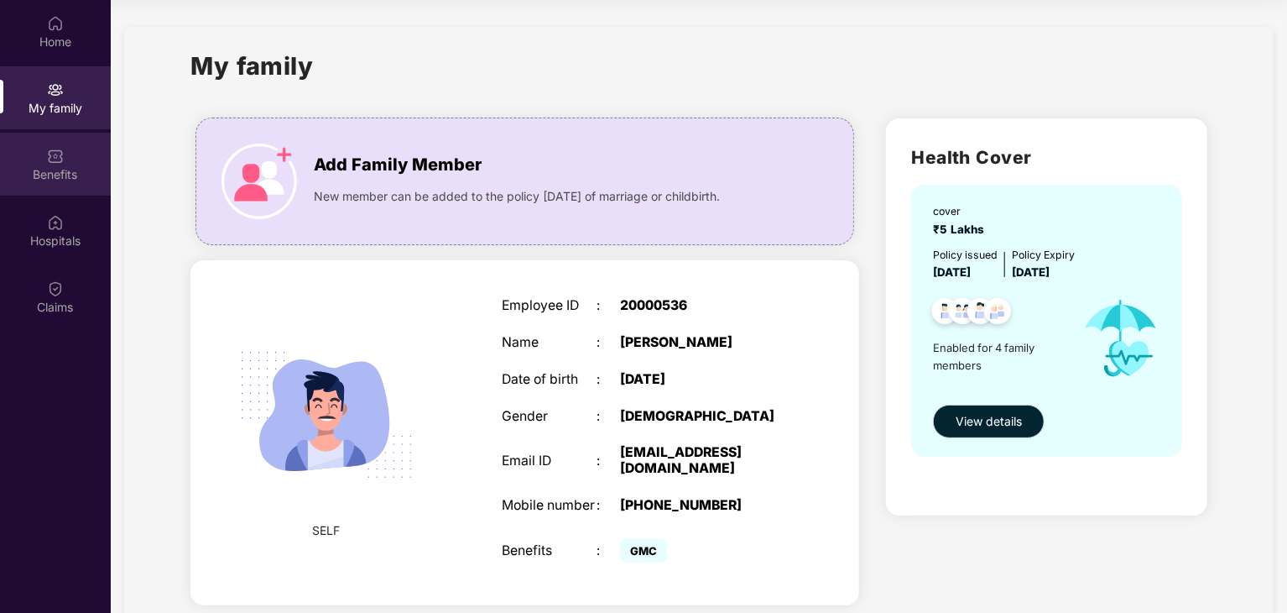
click at [50, 168] on div "Benefits" at bounding box center [55, 174] width 111 height 17
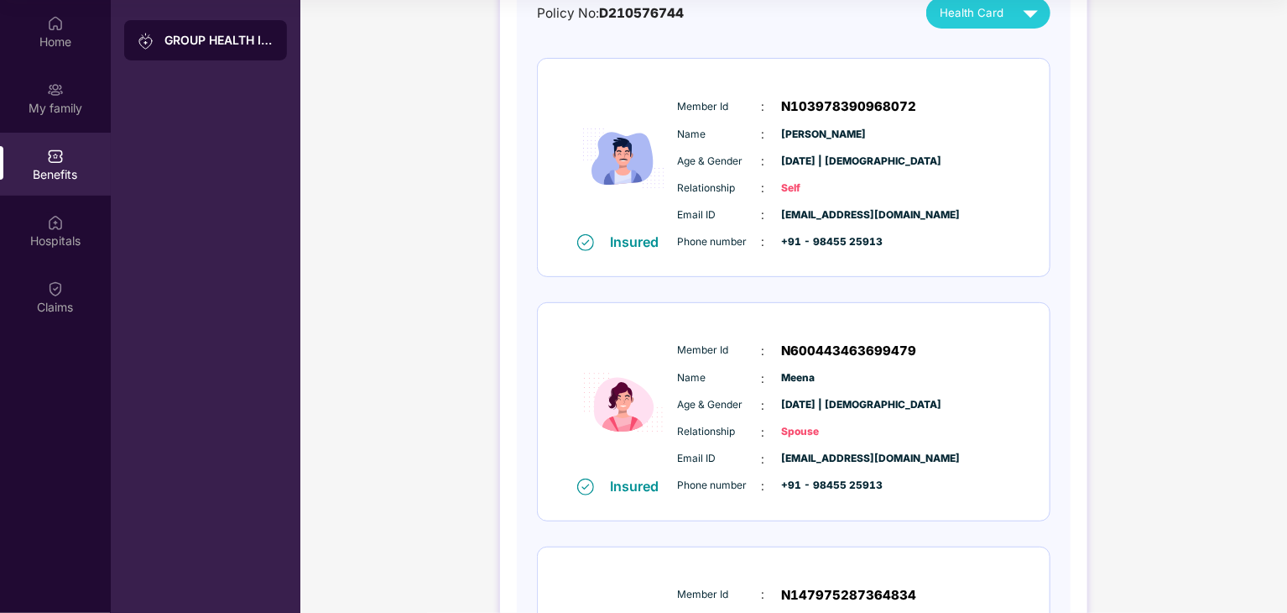
scroll to position [184, 0]
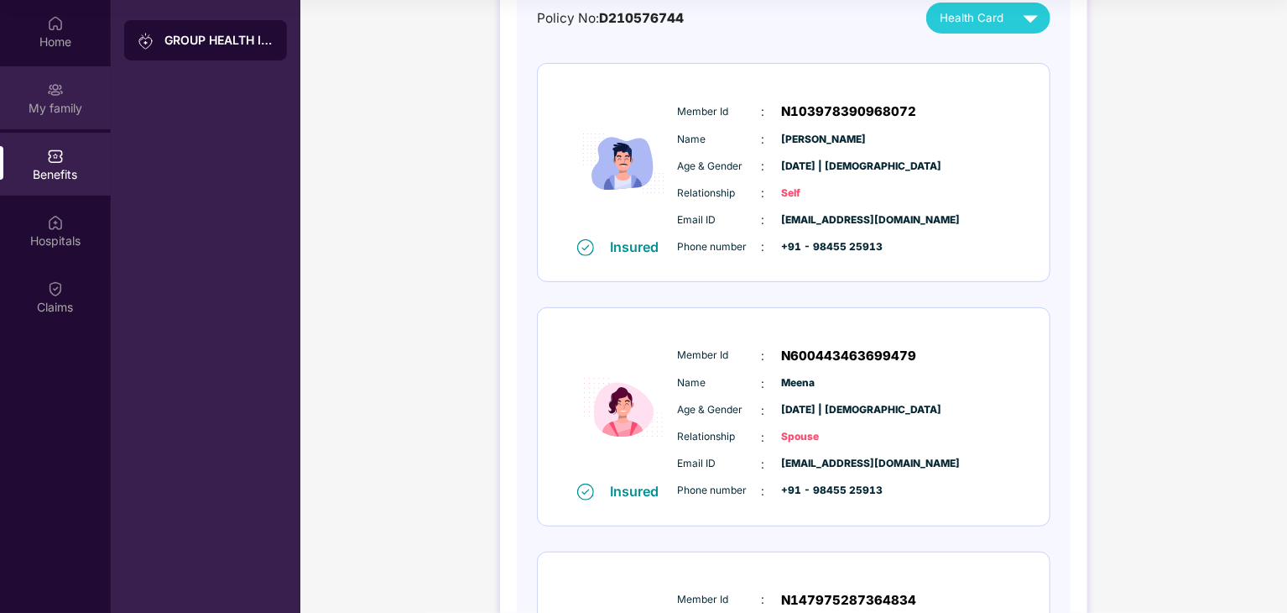
click at [32, 96] on div "My family" at bounding box center [55, 97] width 111 height 63
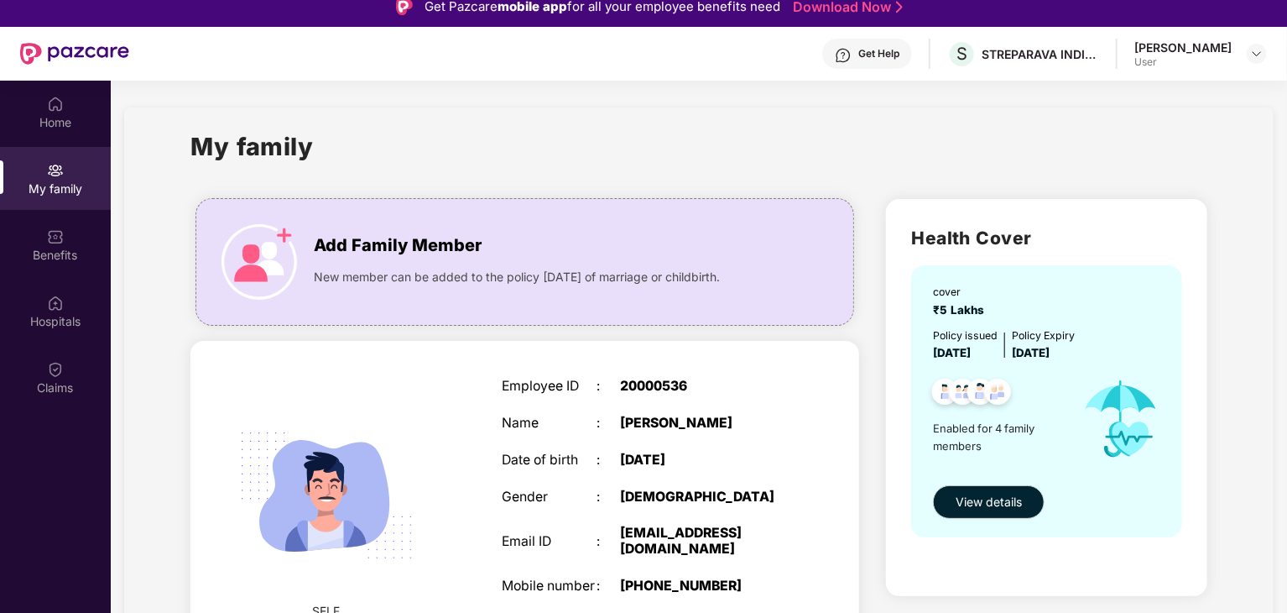
scroll to position [0, 0]
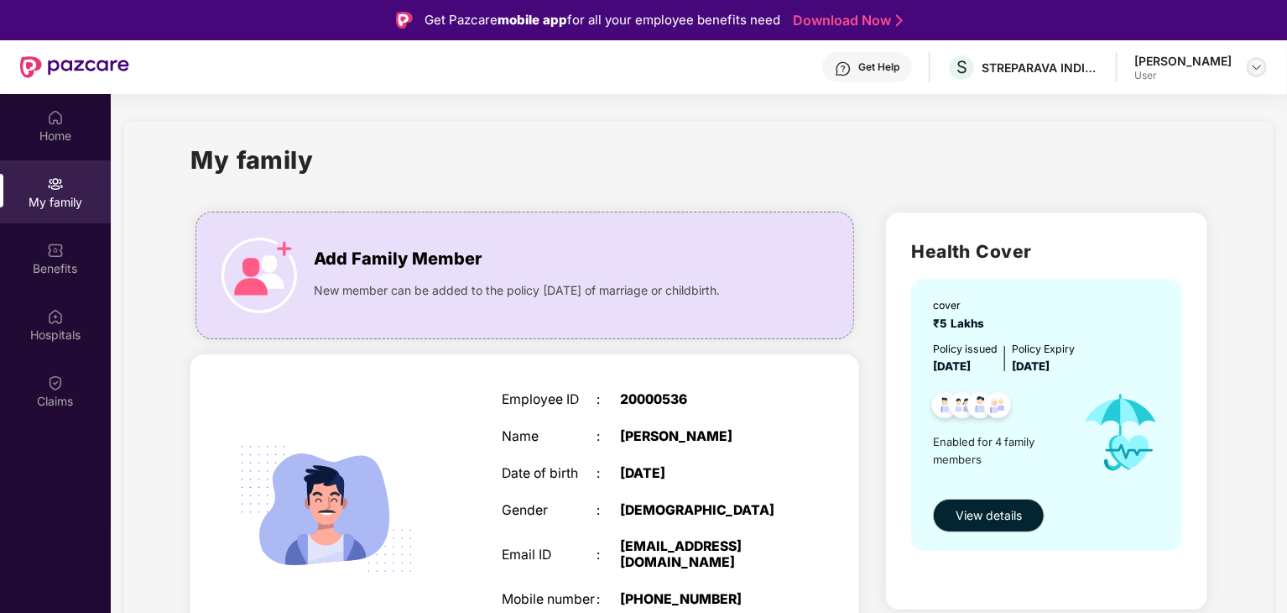
click at [1253, 66] on img at bounding box center [1256, 66] width 13 height 13
click at [1108, 114] on div "Logout" at bounding box center [1178, 107] width 218 height 33
